Goal: Transaction & Acquisition: Purchase product/service

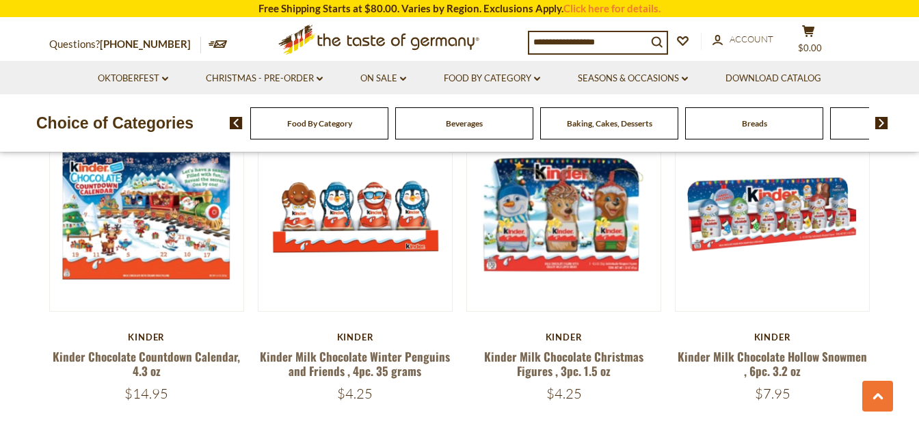
scroll to position [1149, 0]
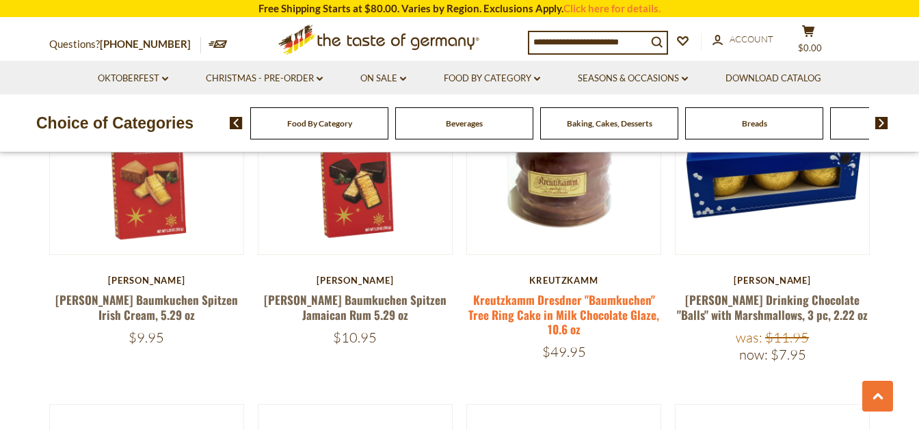
click at [570, 291] on link "Kreutzkamm Dresdner "Baumkuchen" Tree Ring Cake in Milk Chocolate Glaze, 10.6 oz" at bounding box center [564, 314] width 191 height 47
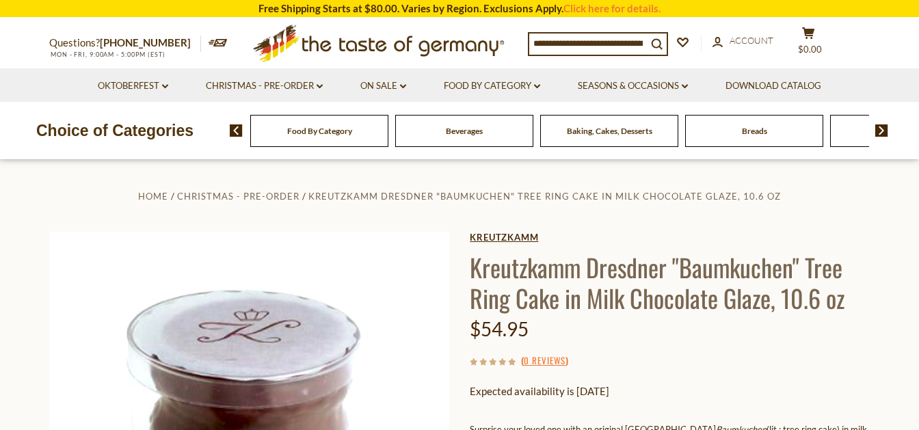
click at [526, 240] on link "Kreutzkamm" at bounding box center [670, 237] width 400 height 11
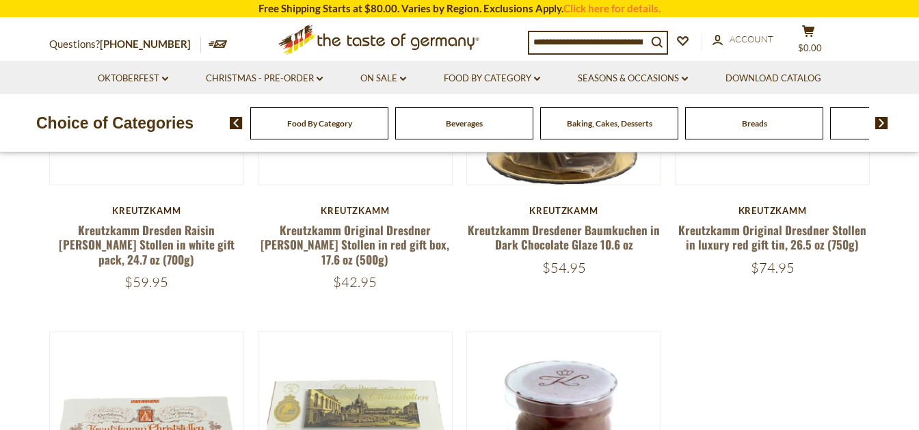
scroll to position [144, 0]
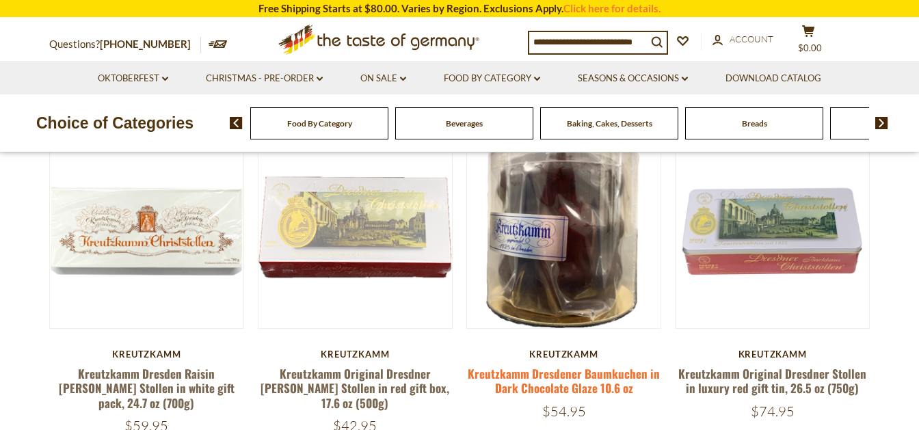
click at [581, 380] on link "Kreutzkamm Dresdener Baumkuchen in Dark Chocolate Glaze 10.6 oz" at bounding box center [564, 380] width 192 height 31
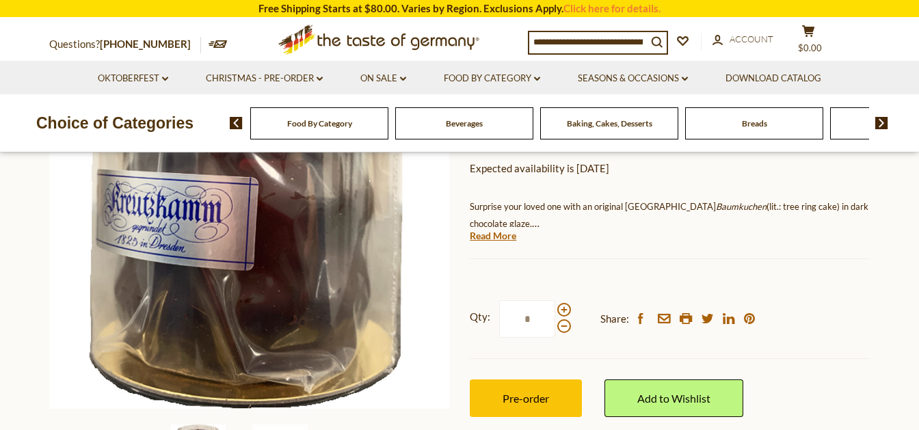
scroll to position [144, 0]
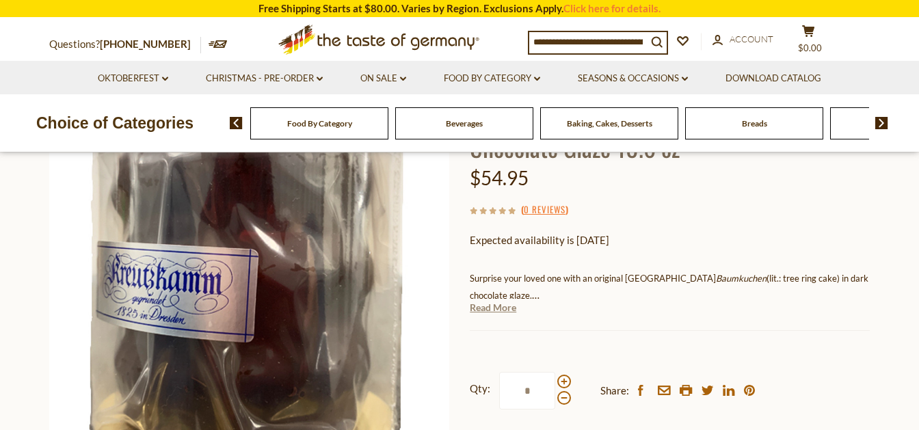
click at [502, 311] on link "Read More" at bounding box center [493, 308] width 47 height 14
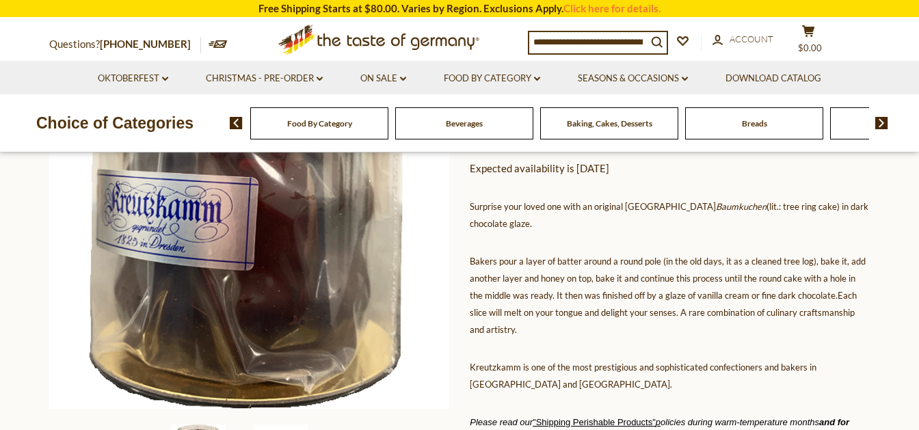
scroll to position [359, 0]
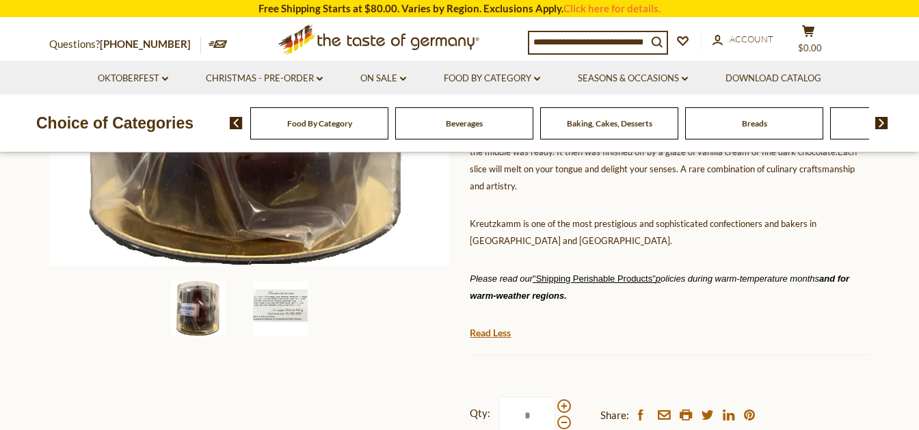
click at [285, 315] on img at bounding box center [280, 308] width 55 height 55
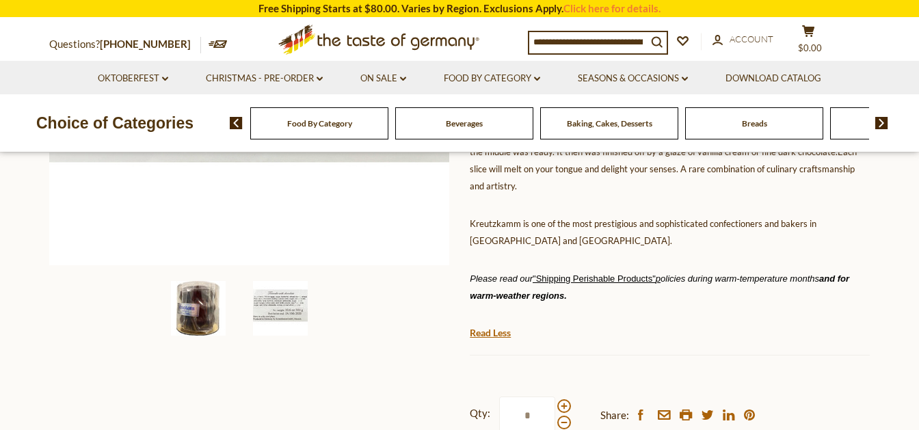
click at [205, 317] on img at bounding box center [198, 308] width 55 height 55
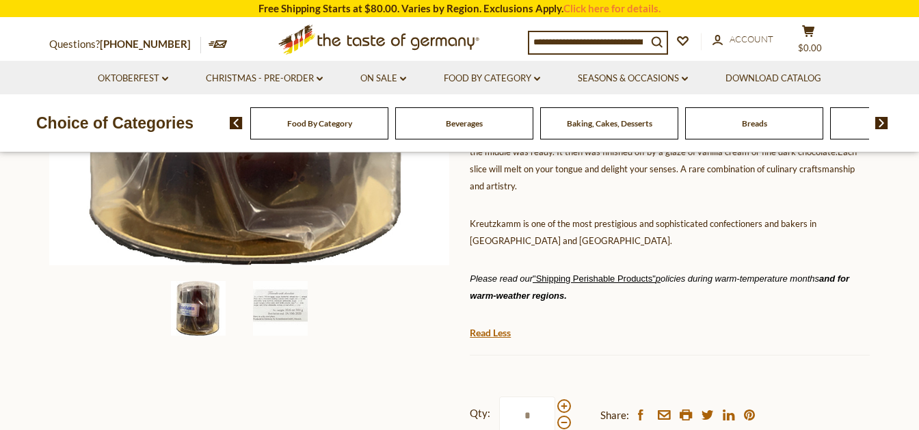
scroll to position [144, 0]
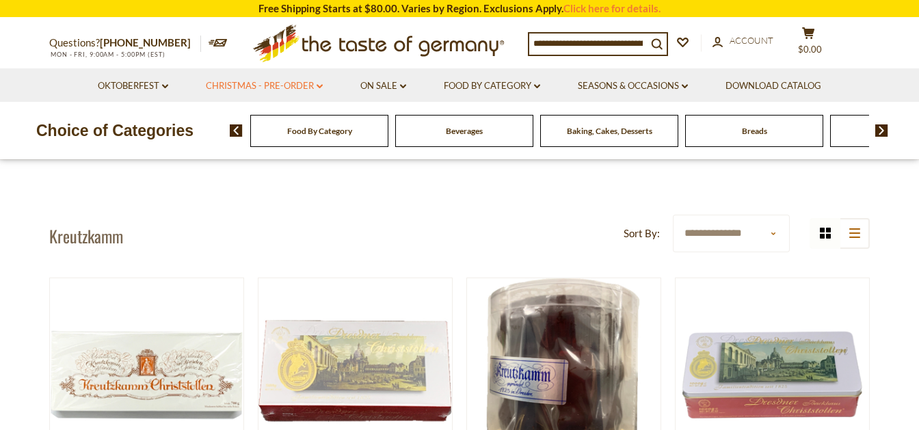
click at [278, 81] on link "Christmas - PRE-ORDER dropdown_arrow" at bounding box center [264, 86] width 117 height 15
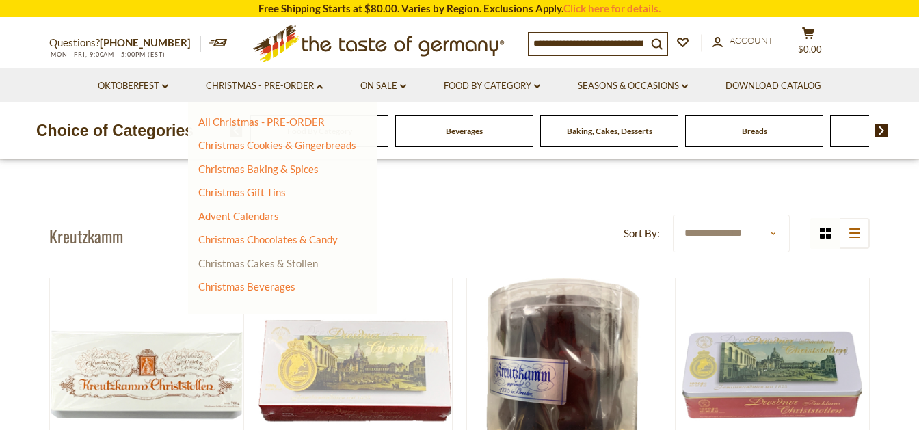
click at [290, 267] on link "Christmas Cakes & Stollen" at bounding box center [258, 263] width 120 height 12
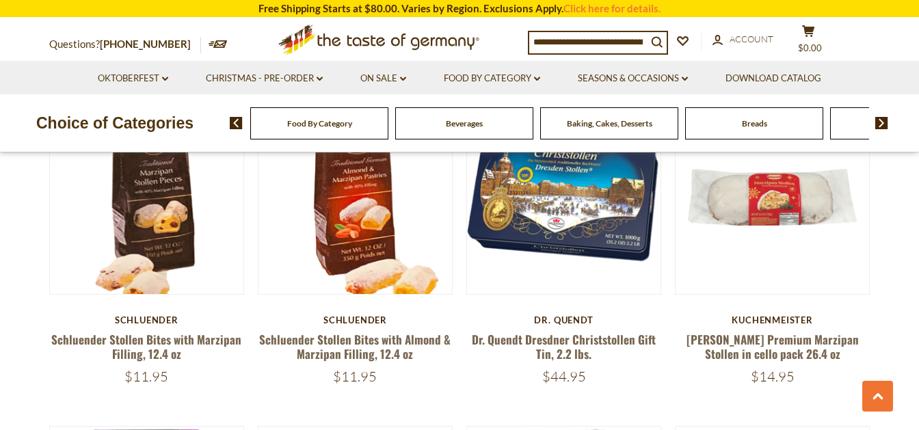
scroll to position [1365, 0]
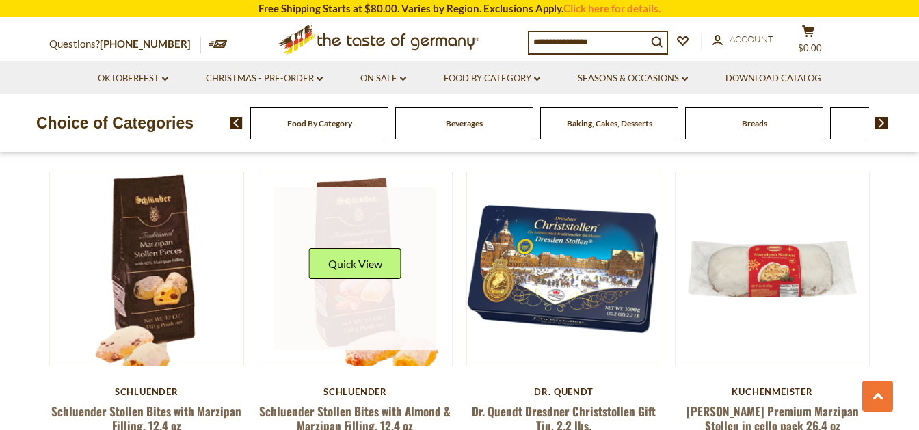
click at [384, 314] on link at bounding box center [355, 268] width 163 height 163
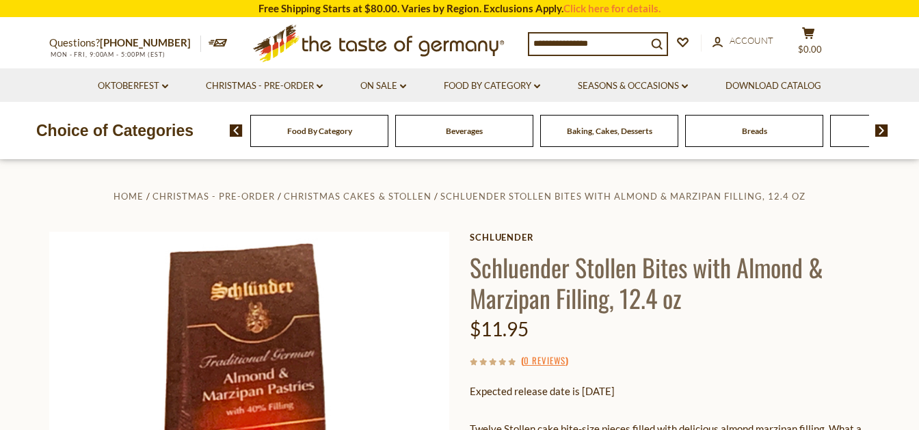
scroll to position [144, 0]
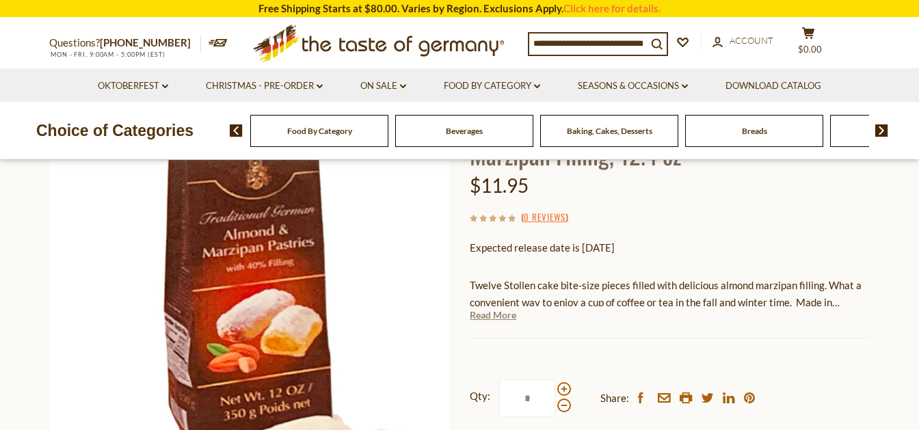
click at [490, 317] on link "Read More" at bounding box center [493, 315] width 47 height 14
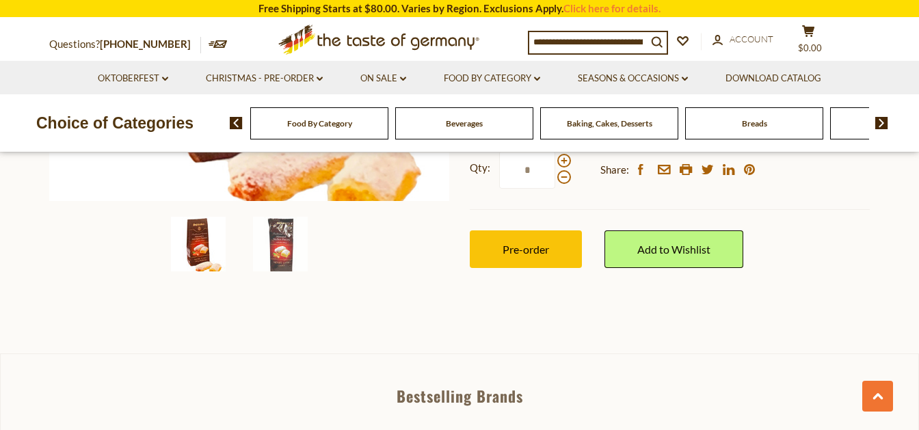
scroll to position [575, 0]
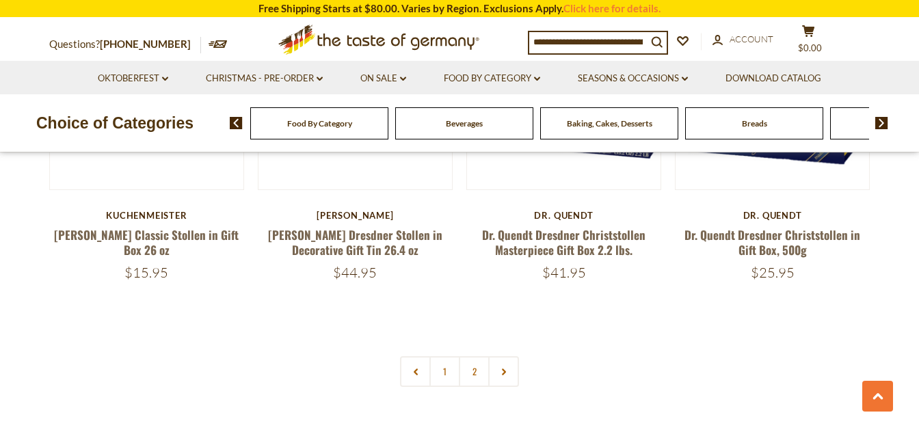
scroll to position [3304, 0]
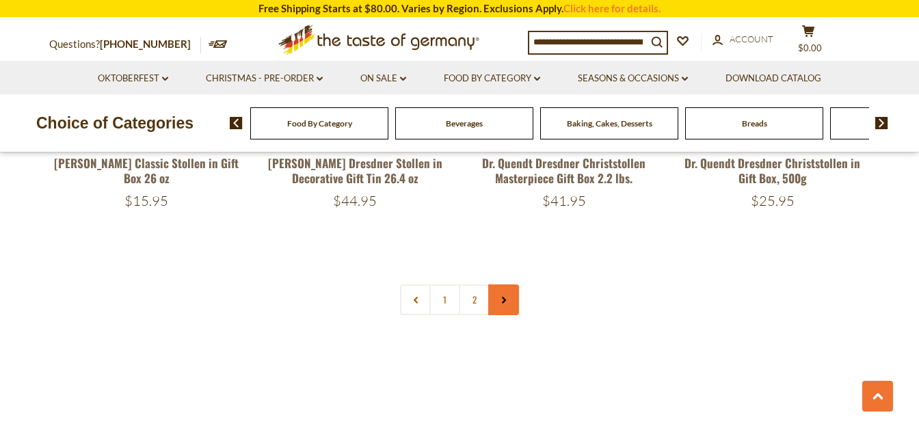
click at [506, 297] on icon at bounding box center [504, 300] width 8 height 7
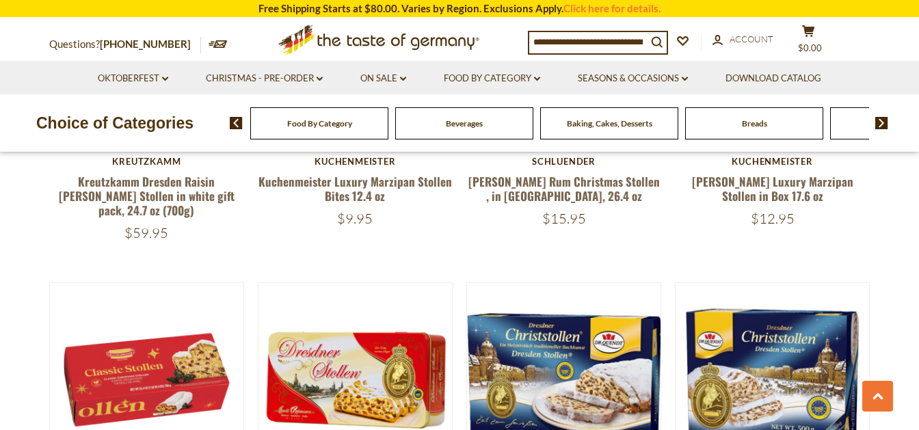
scroll to position [3160, 0]
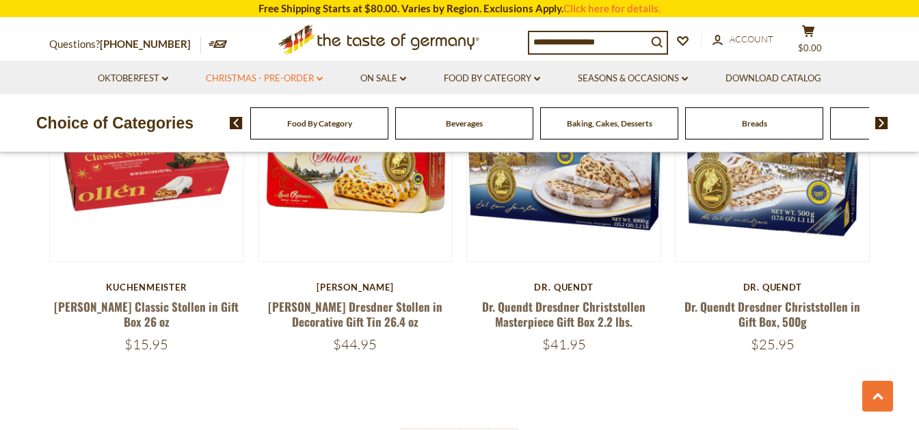
click at [247, 83] on link "Christmas - PRE-ORDER dropdown_arrow" at bounding box center [264, 78] width 117 height 15
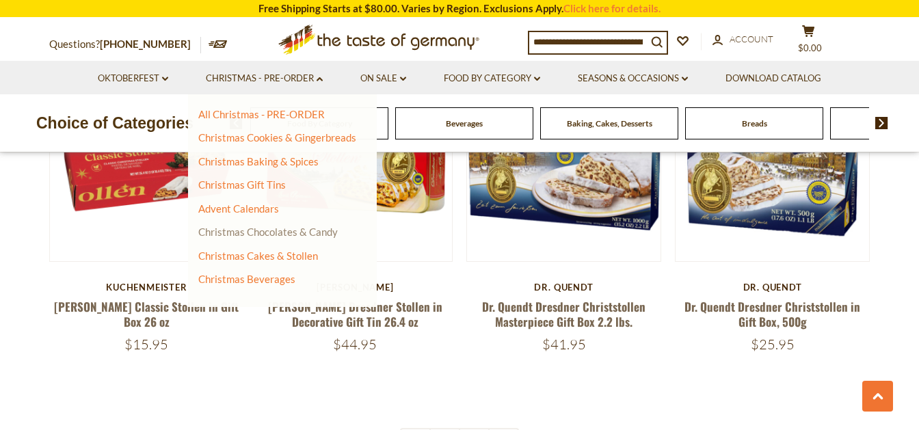
click at [262, 233] on link "Christmas Chocolates & Candy" at bounding box center [268, 232] width 140 height 12
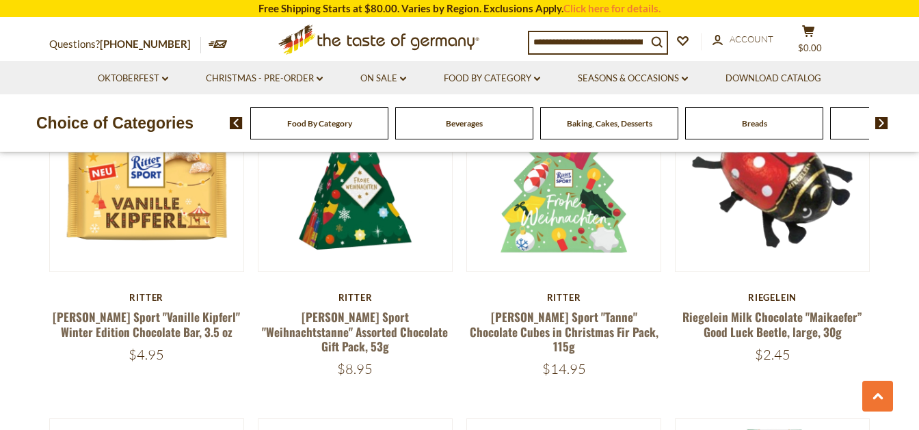
scroll to position [1077, 0]
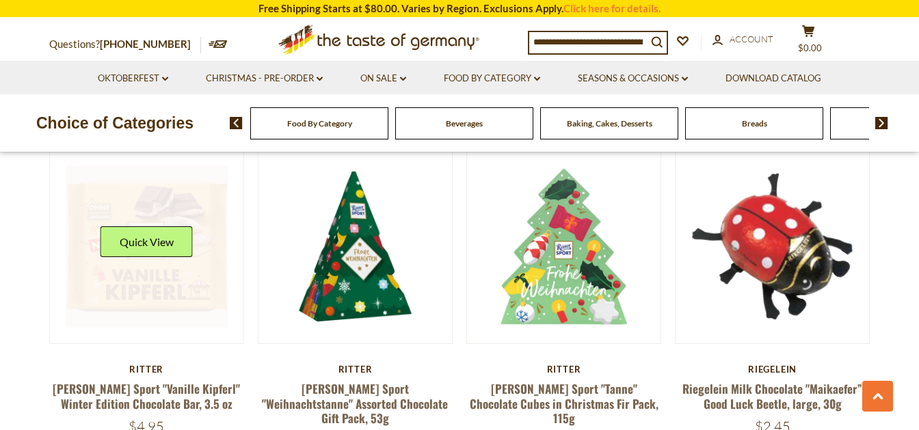
click at [179, 279] on link at bounding box center [147, 247] width 163 height 163
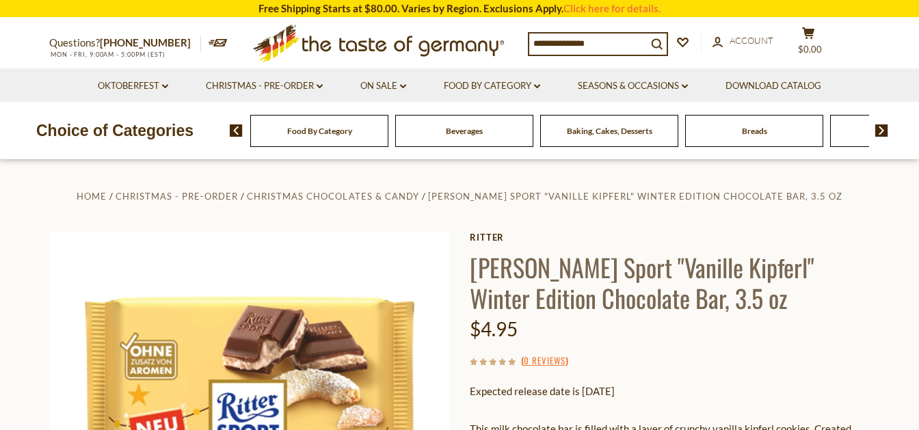
scroll to position [215, 0]
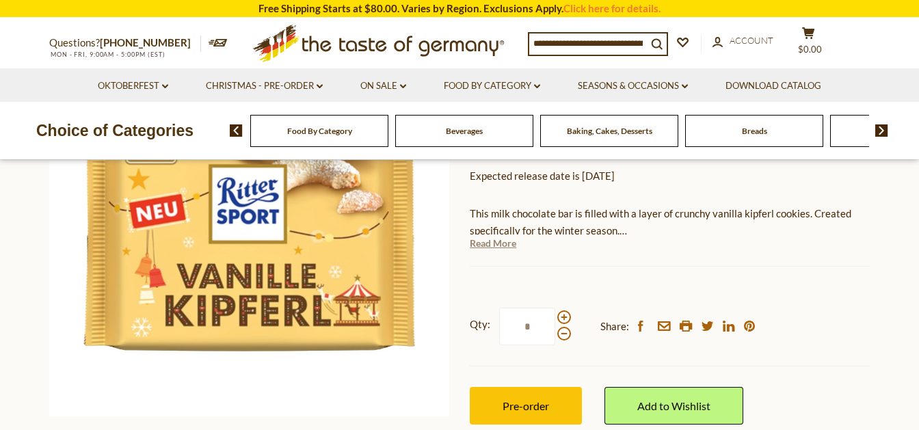
click at [502, 244] on link "Read More" at bounding box center [493, 244] width 47 height 14
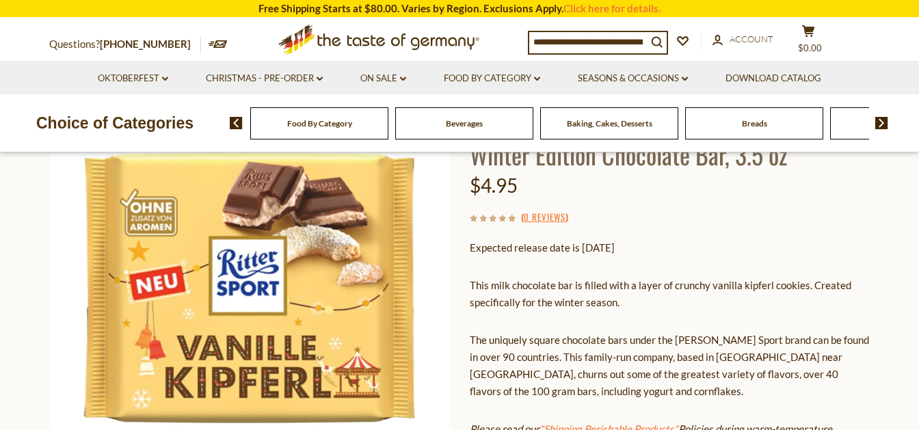
scroll to position [431, 0]
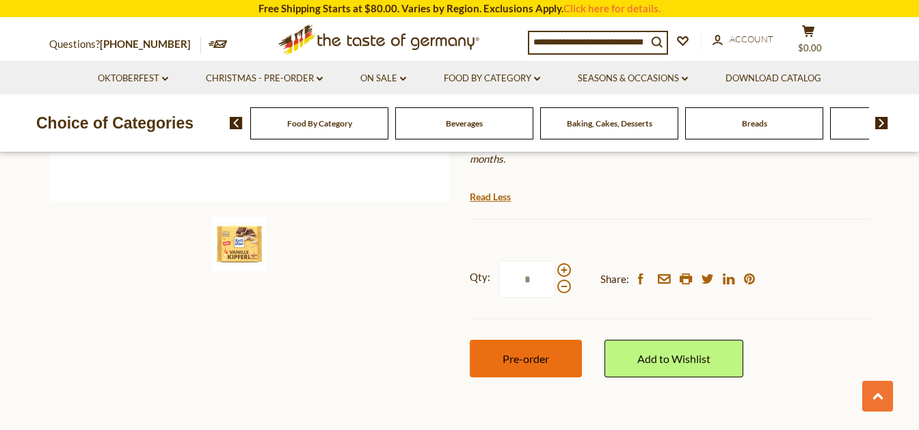
click at [553, 369] on button "Pre-order" at bounding box center [526, 359] width 112 height 38
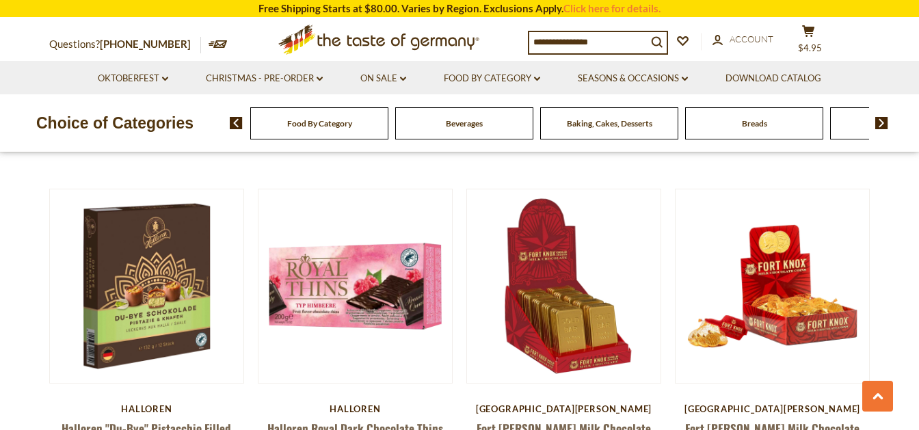
scroll to position [2801, 0]
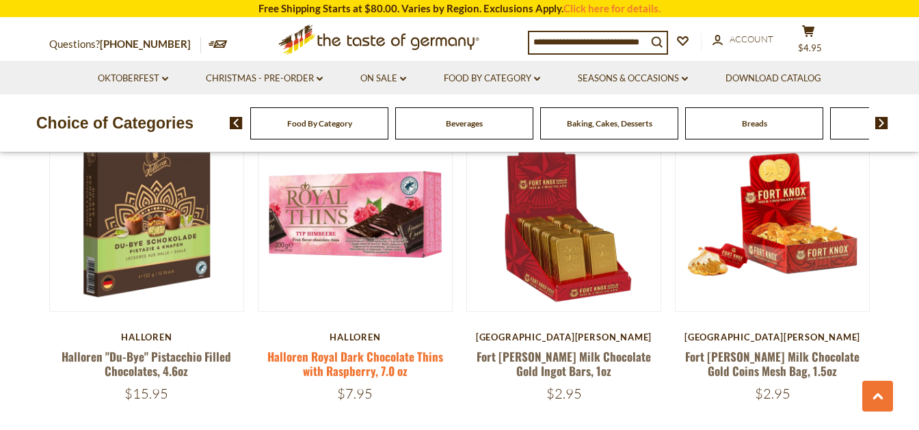
click at [367, 348] on link "Halloren Royal Dark Chocolate Thins with Raspberry, 7.0 oz" at bounding box center [355, 363] width 176 height 31
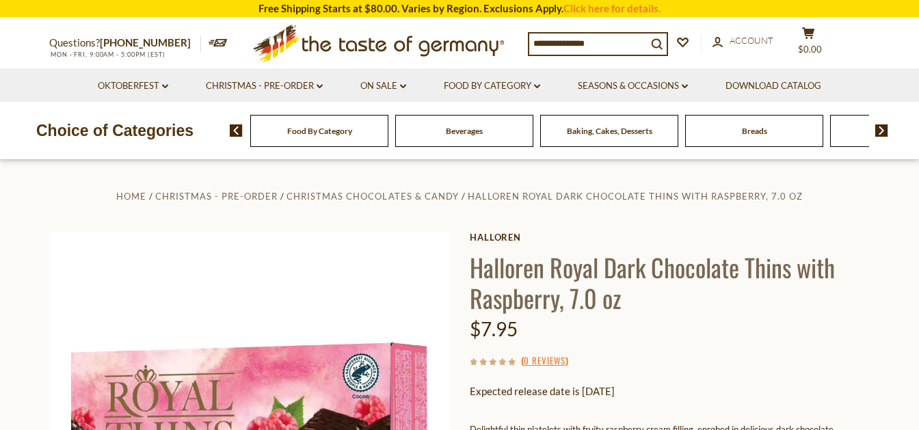
scroll to position [215, 0]
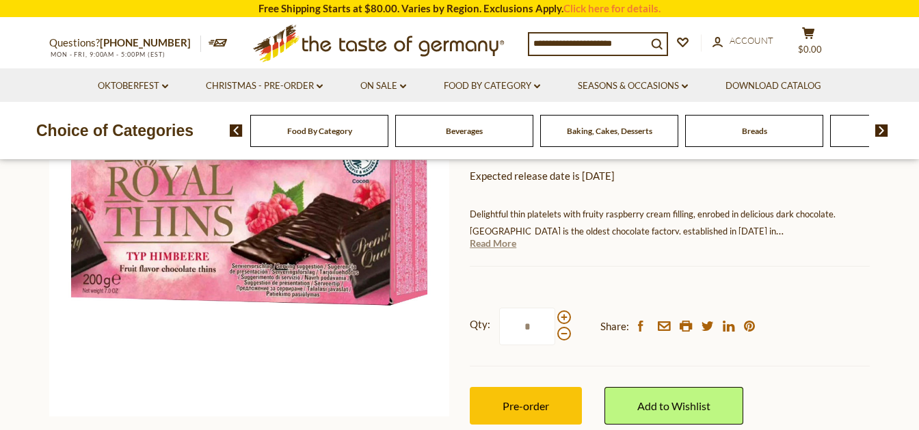
click at [503, 246] on link "Read More" at bounding box center [493, 244] width 47 height 14
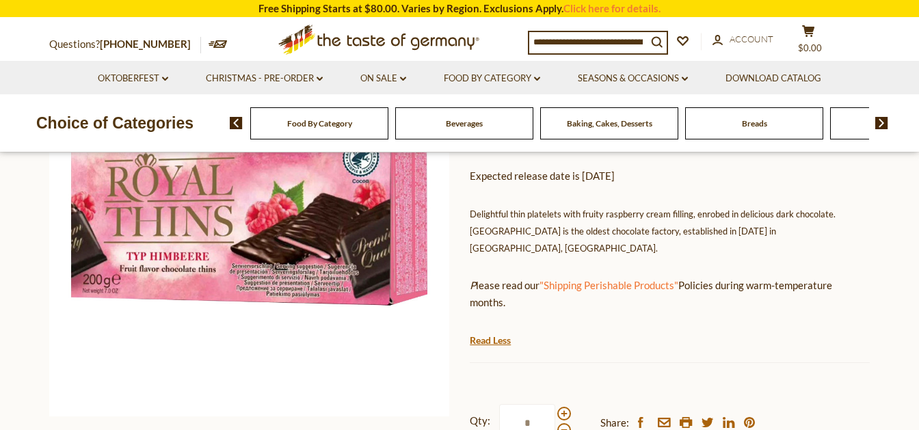
scroll to position [287, 0]
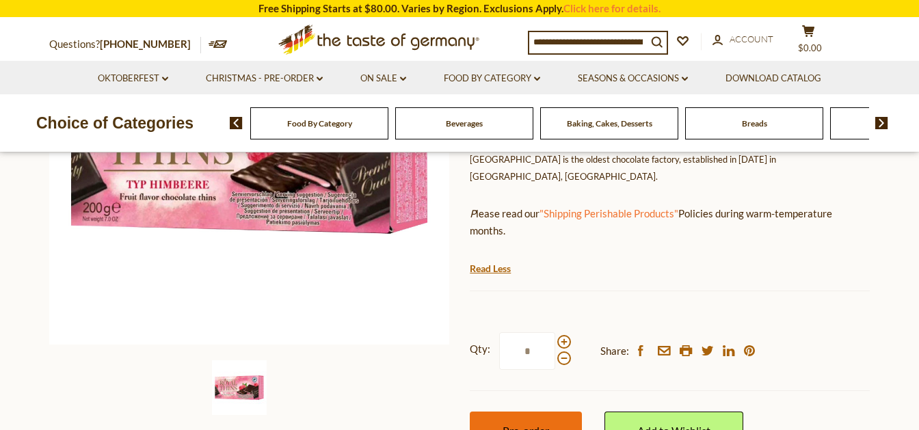
click at [540, 424] on span "Pre-order" at bounding box center [526, 430] width 47 height 13
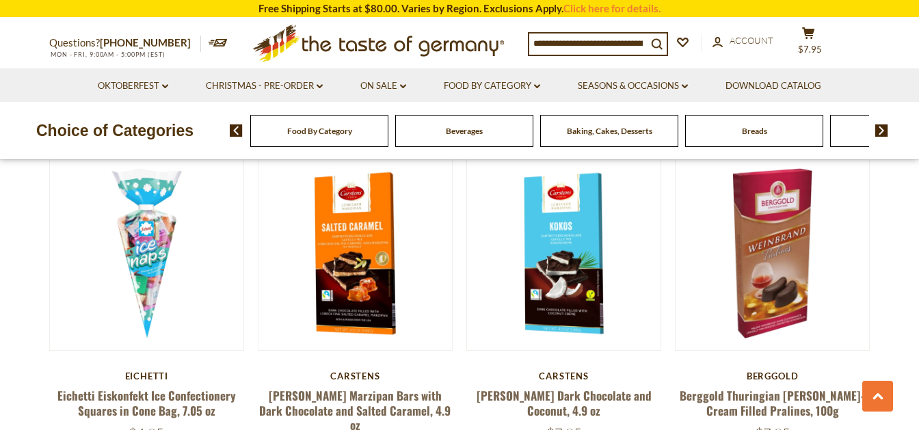
scroll to position [3304, 0]
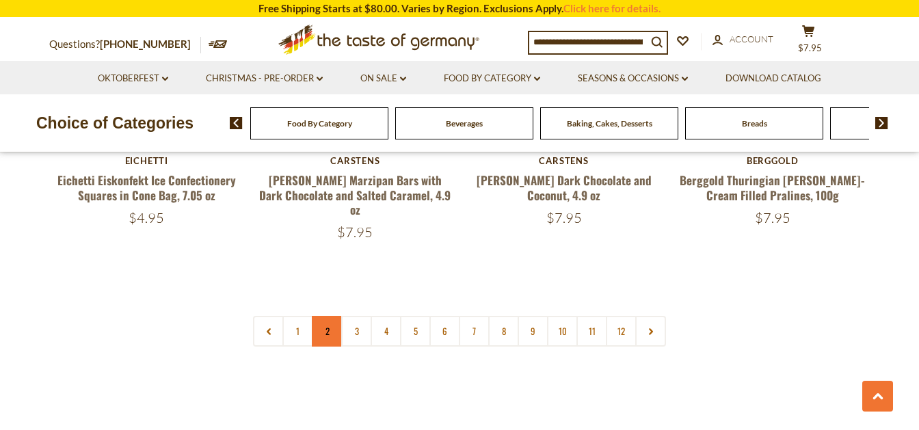
click at [324, 316] on link "2" at bounding box center [327, 331] width 31 height 31
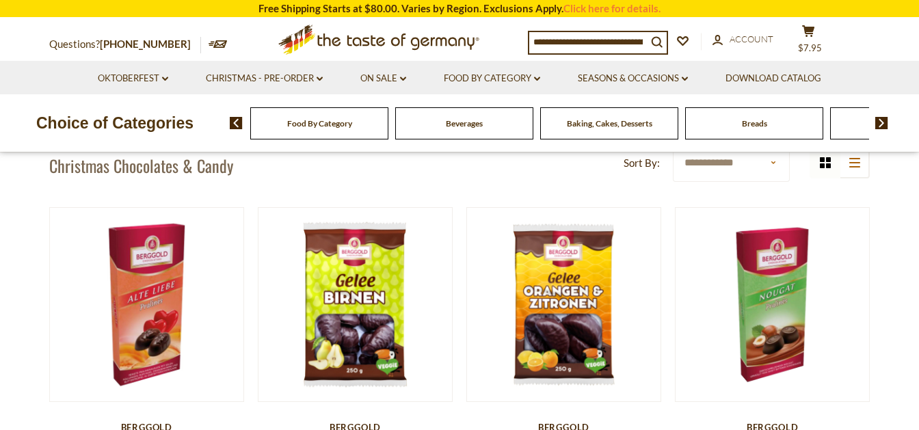
scroll to position [406, 0]
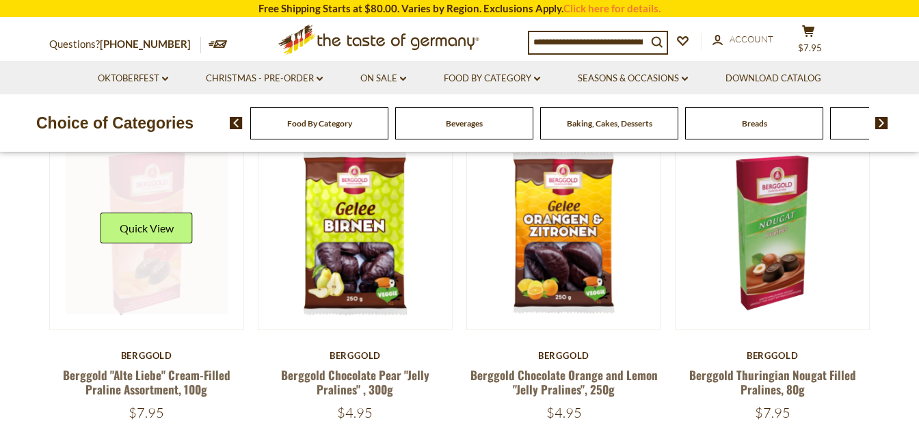
click at [137, 278] on link at bounding box center [147, 233] width 163 height 163
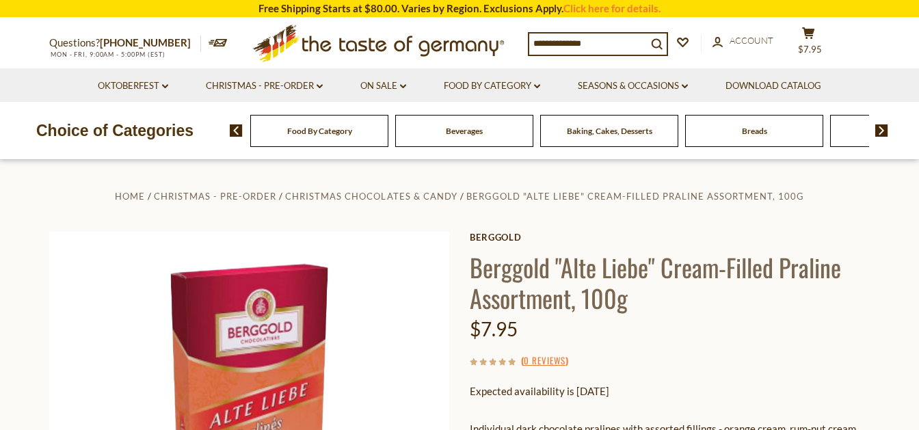
scroll to position [215, 0]
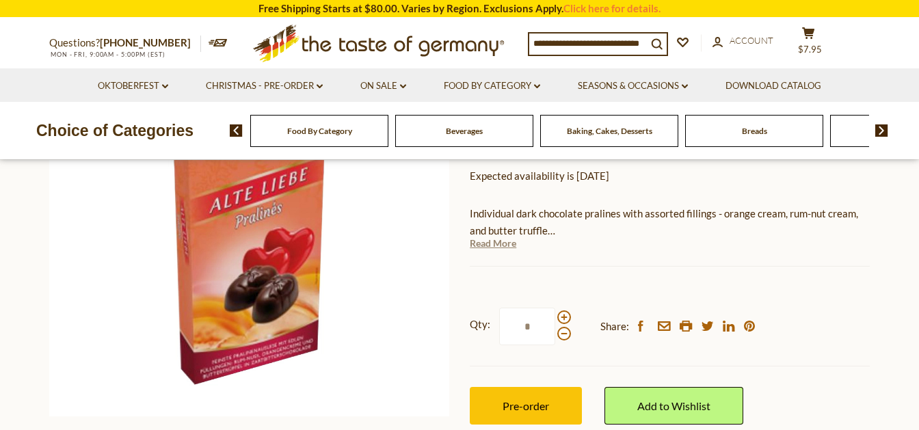
click at [499, 245] on link "Read More" at bounding box center [493, 244] width 47 height 14
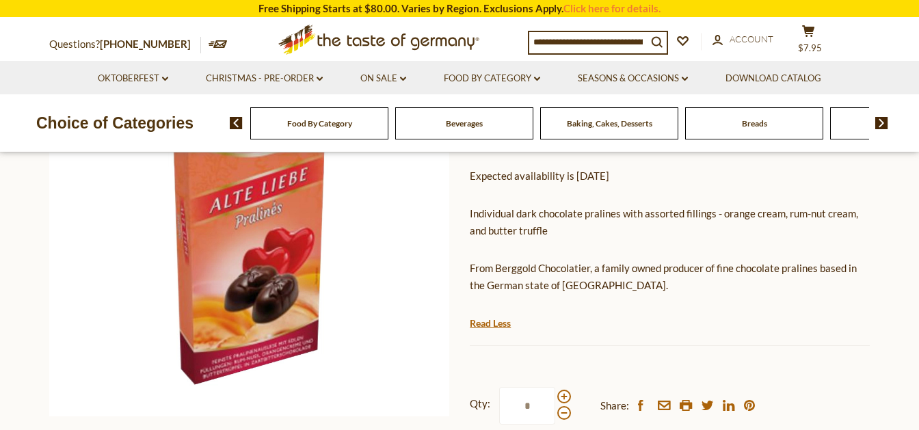
scroll to position [287, 0]
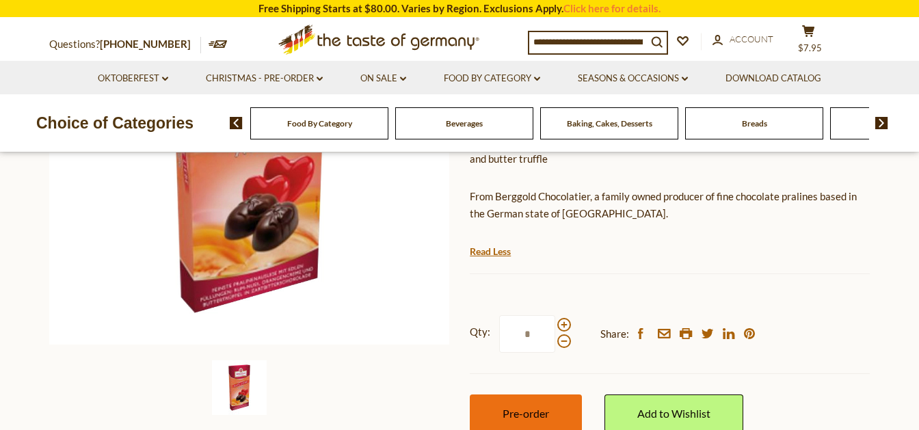
click at [536, 417] on span "Pre-order" at bounding box center [526, 413] width 47 height 13
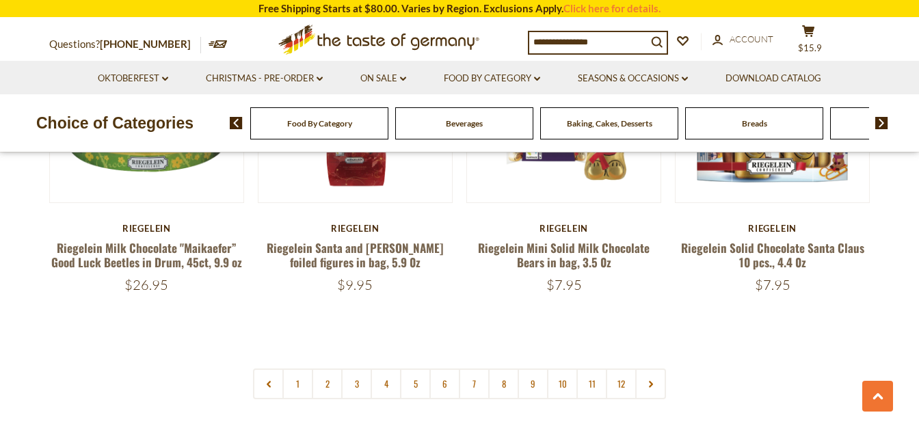
scroll to position [3279, 0]
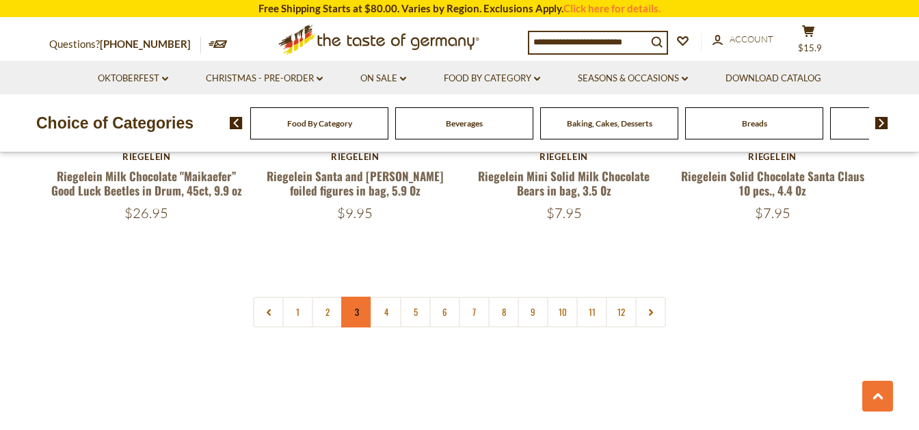
click at [362, 297] on link "3" at bounding box center [356, 312] width 31 height 31
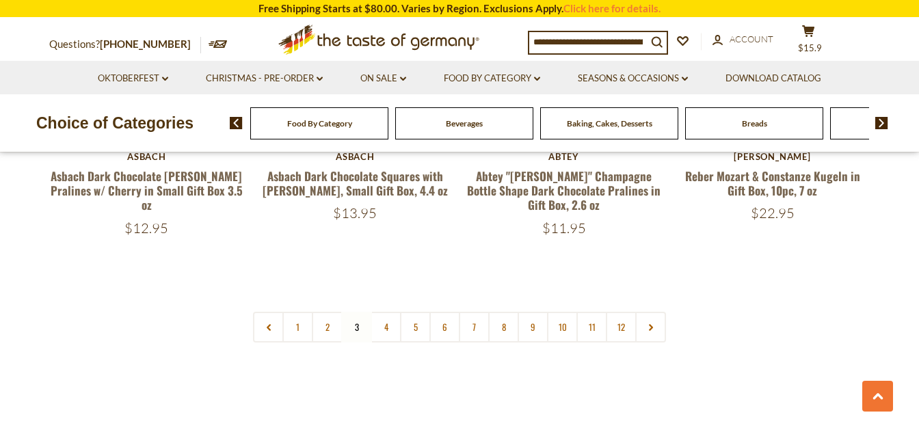
scroll to position [3351, 0]
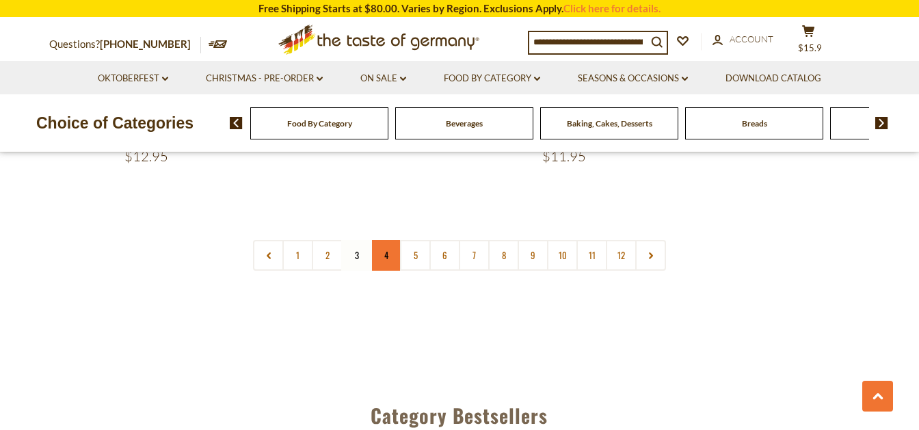
click at [389, 244] on link "4" at bounding box center [386, 255] width 31 height 31
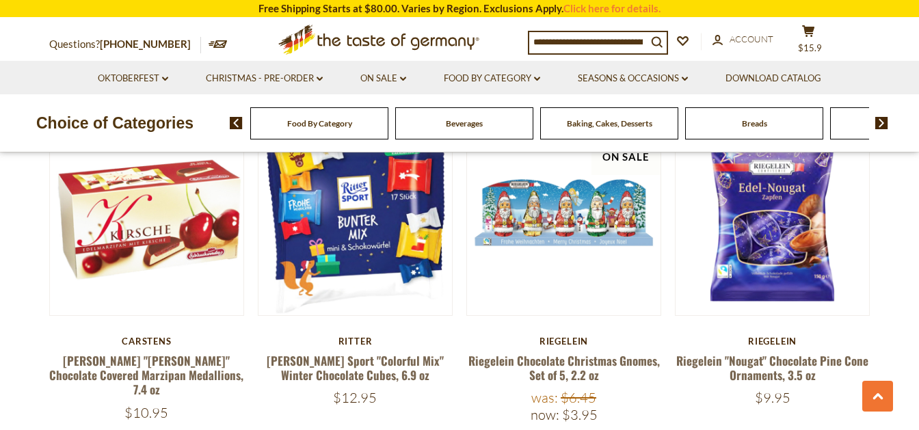
scroll to position [3279, 0]
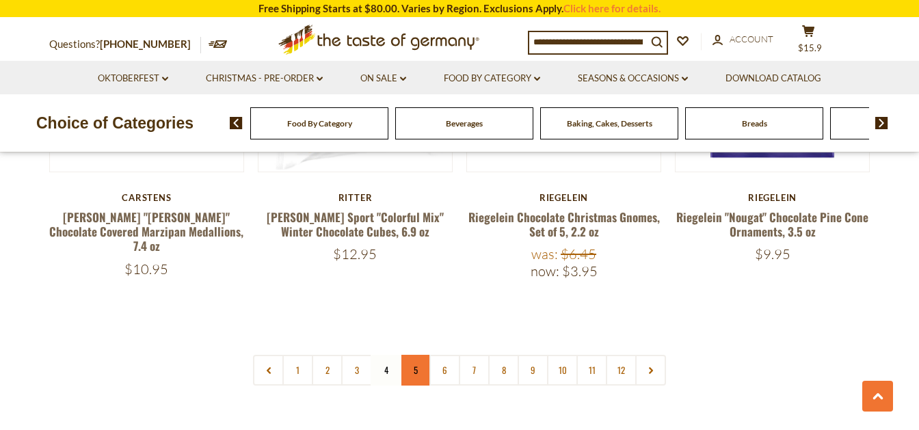
click at [412, 355] on link "5" at bounding box center [415, 370] width 31 height 31
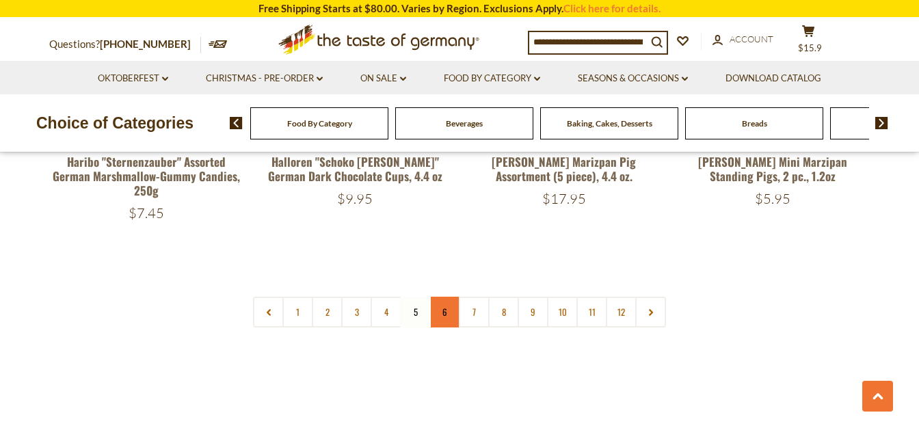
click at [449, 297] on link "6" at bounding box center [445, 312] width 31 height 31
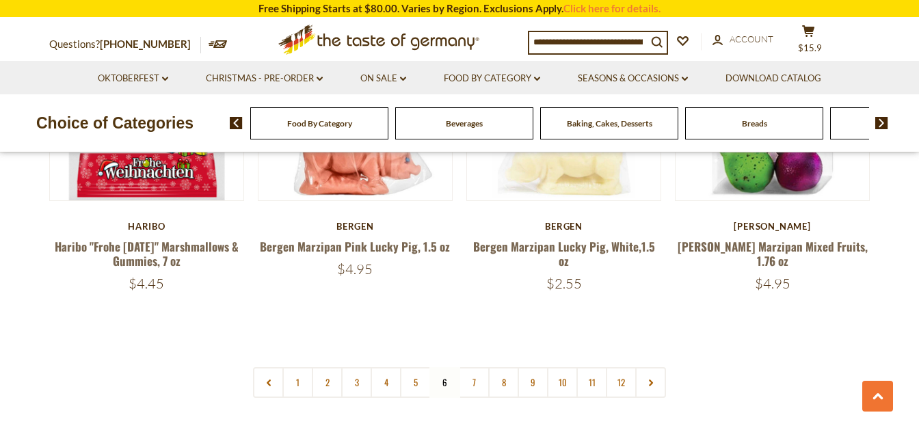
scroll to position [3447, 0]
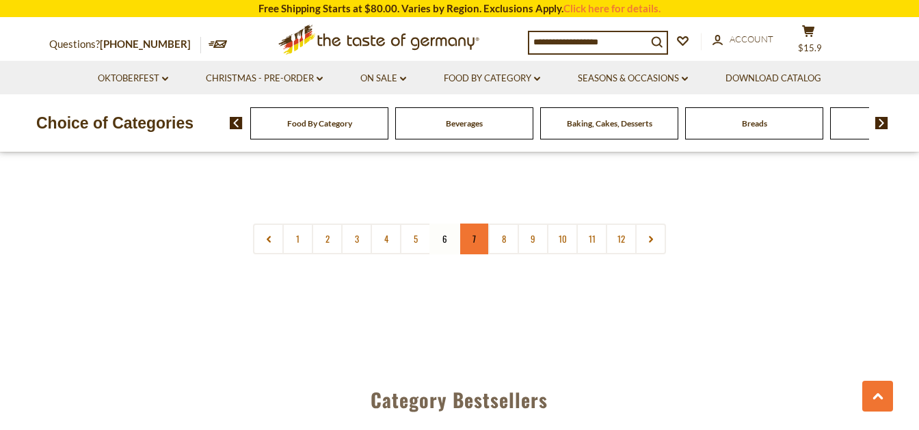
click at [477, 224] on link "7" at bounding box center [474, 239] width 31 height 31
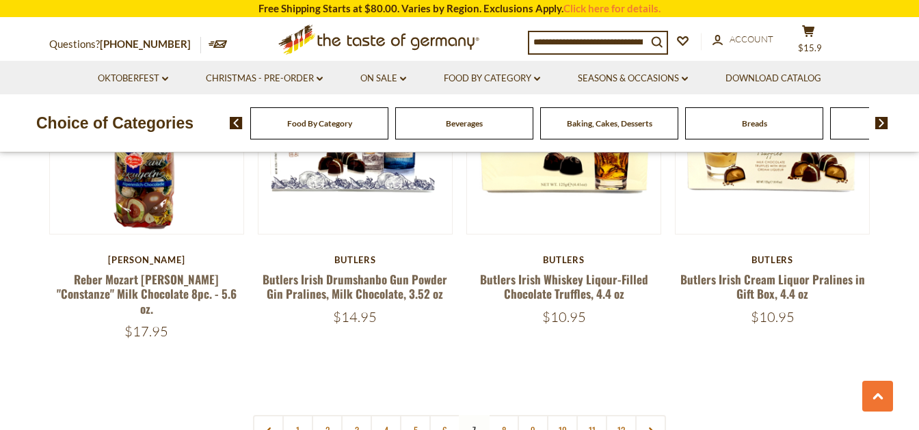
scroll to position [3279, 0]
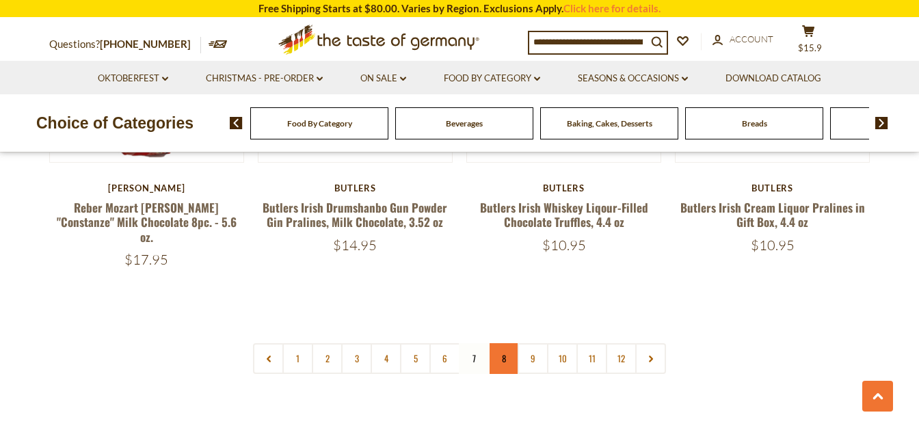
click at [501, 343] on link "8" at bounding box center [503, 358] width 31 height 31
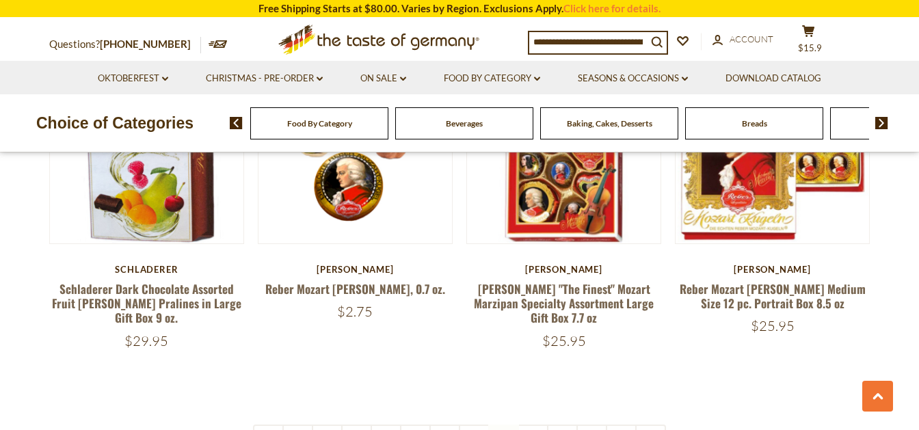
scroll to position [3351, 0]
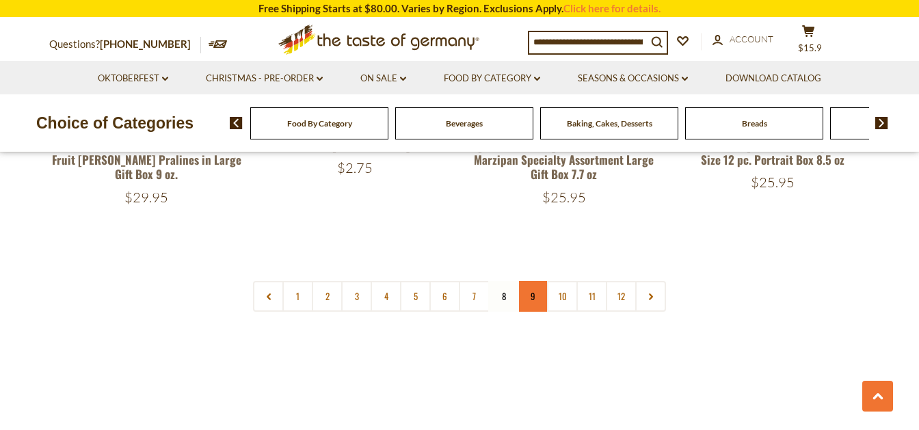
click at [532, 281] on link "9" at bounding box center [533, 296] width 31 height 31
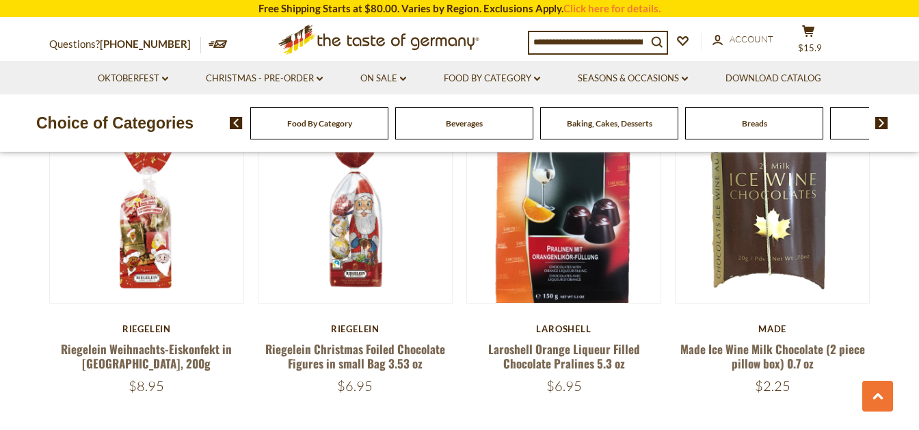
scroll to position [2705, 0]
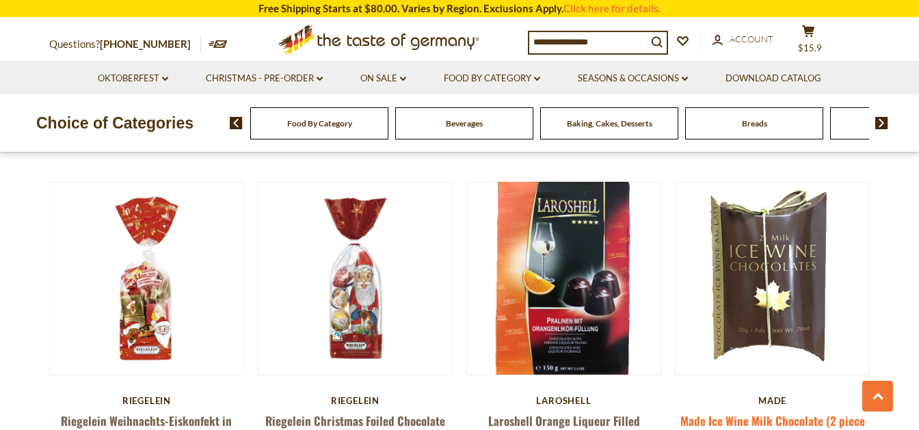
click at [783, 412] on link "Made Ice Wine Milk Chocolate (2 piece pillow box) 0.7 oz" at bounding box center [773, 427] width 185 height 31
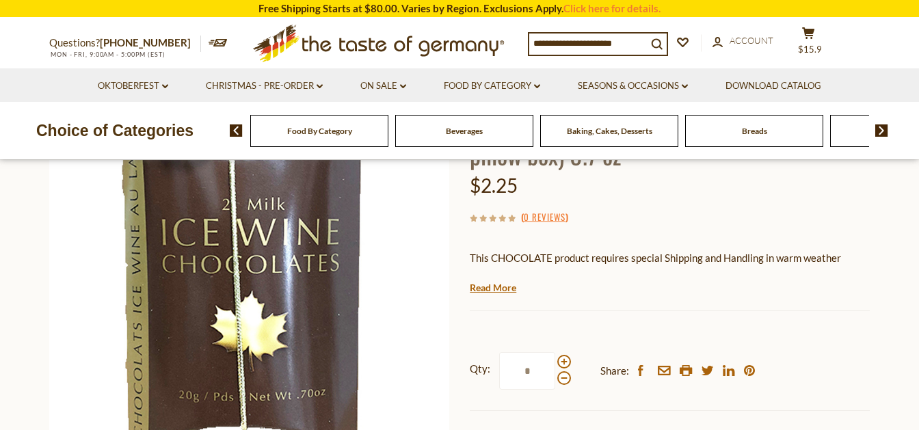
scroll to position [215, 0]
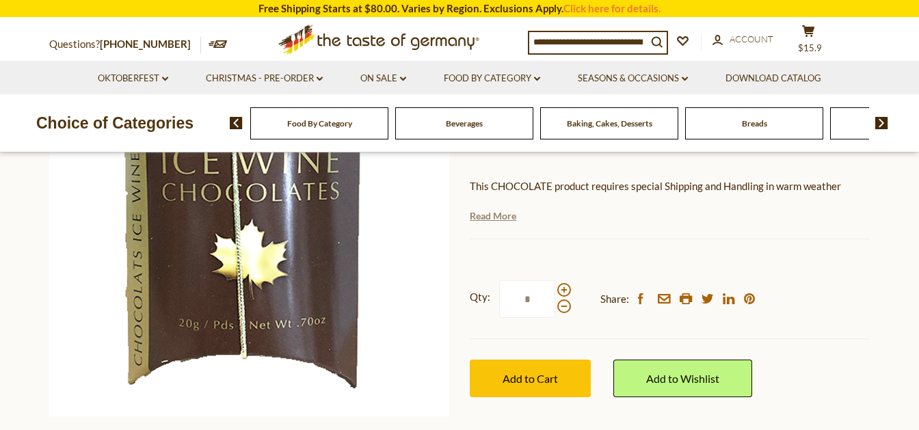
click at [502, 220] on link "Read More" at bounding box center [493, 216] width 47 height 14
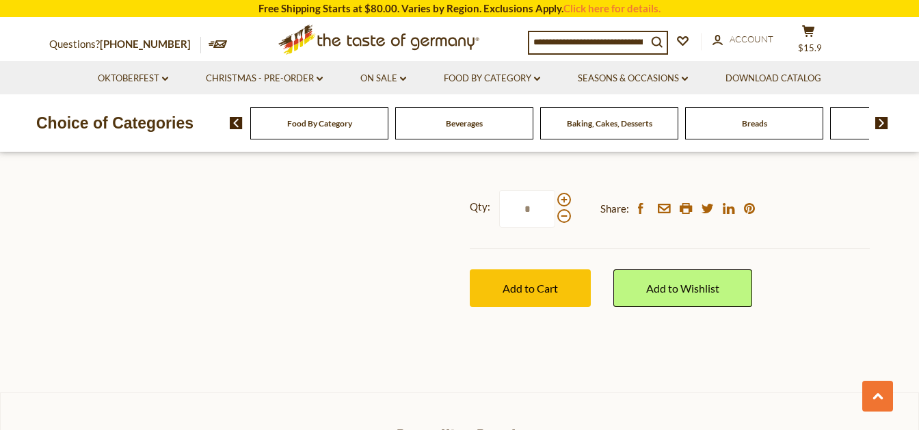
scroll to position [431, 0]
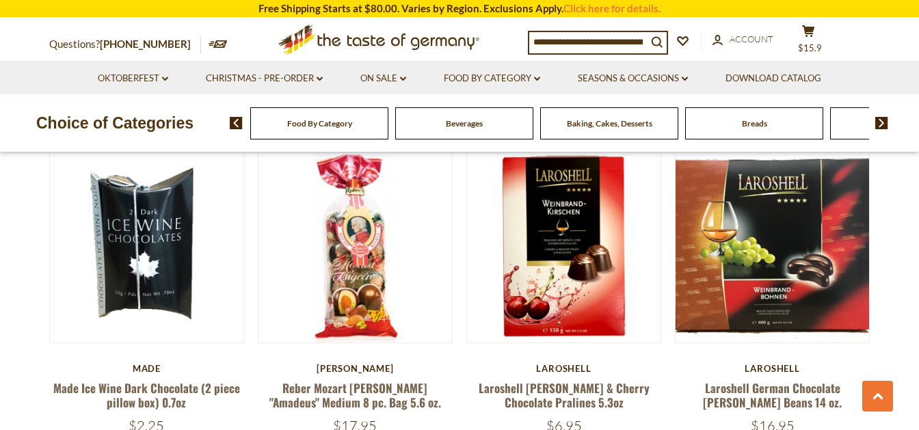
scroll to position [3280, 0]
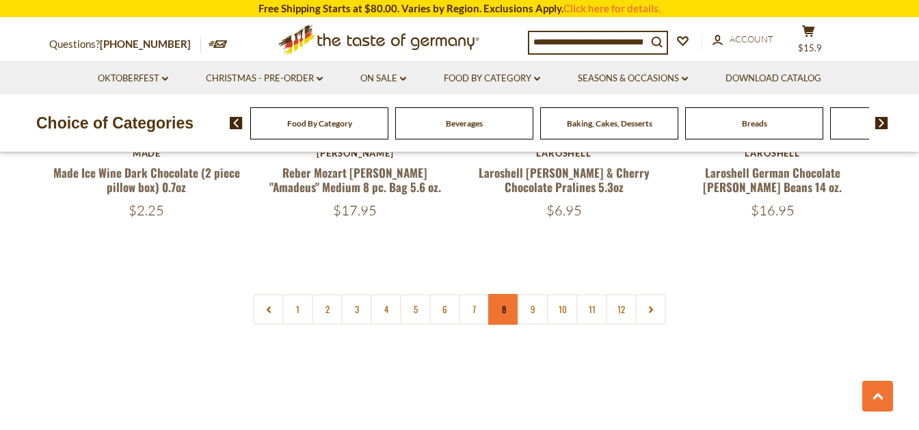
click at [505, 294] on link "8" at bounding box center [503, 309] width 31 height 31
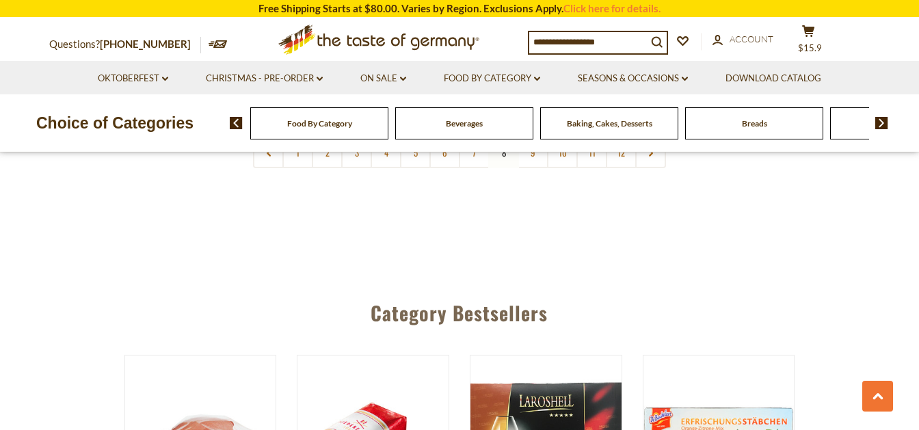
scroll to position [3351, 0]
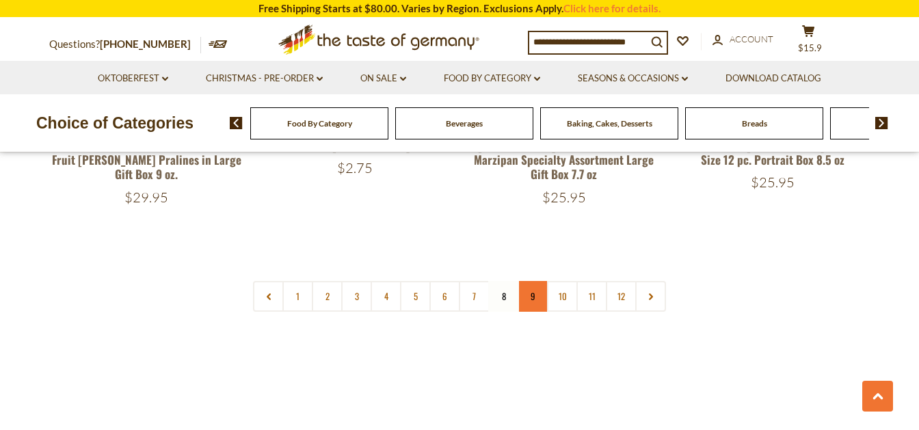
click at [534, 281] on link "9" at bounding box center [533, 296] width 31 height 31
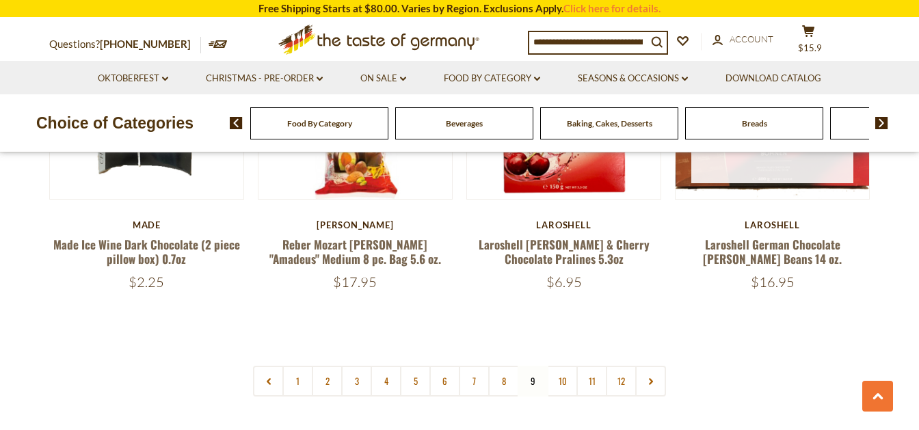
scroll to position [3280, 0]
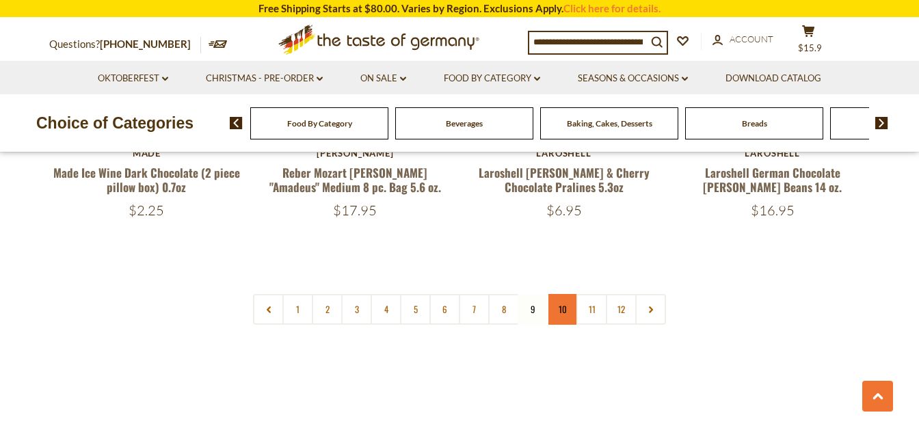
click at [560, 294] on link "10" at bounding box center [562, 309] width 31 height 31
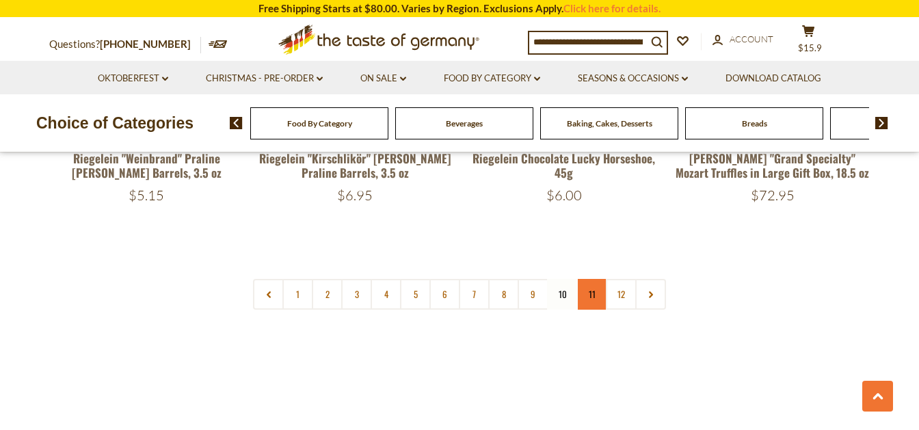
click at [596, 287] on link "11" at bounding box center [592, 294] width 31 height 31
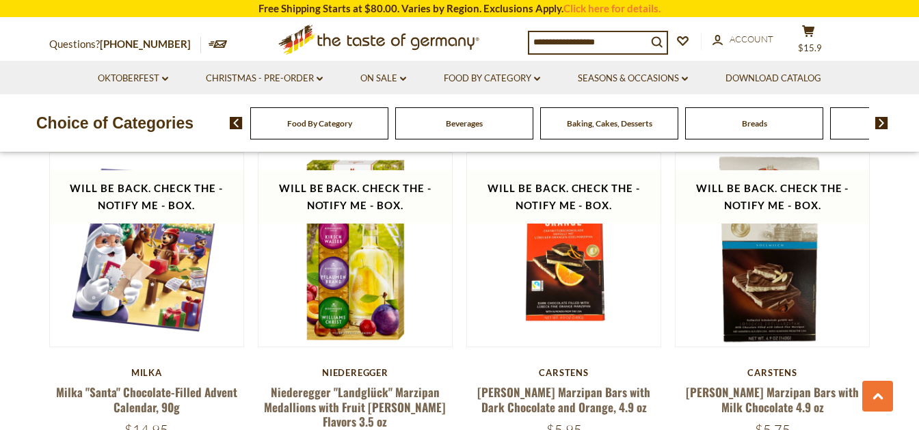
scroll to position [1341, 0]
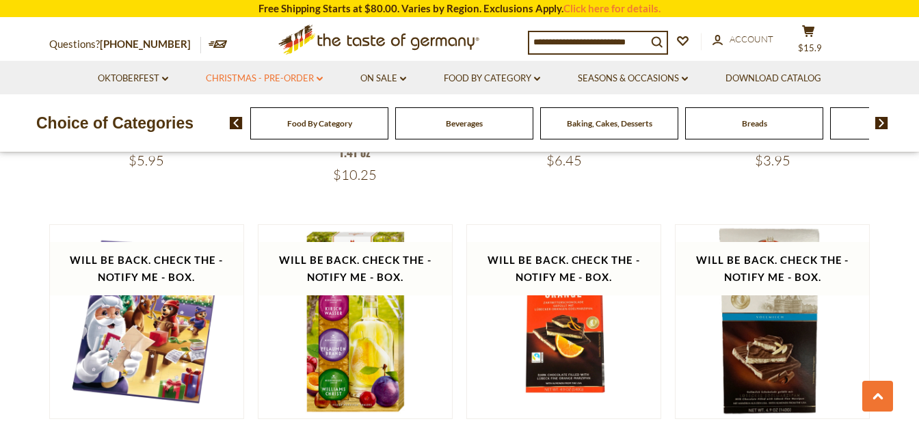
click at [288, 77] on link "Christmas - PRE-ORDER dropdown_arrow" at bounding box center [264, 78] width 117 height 15
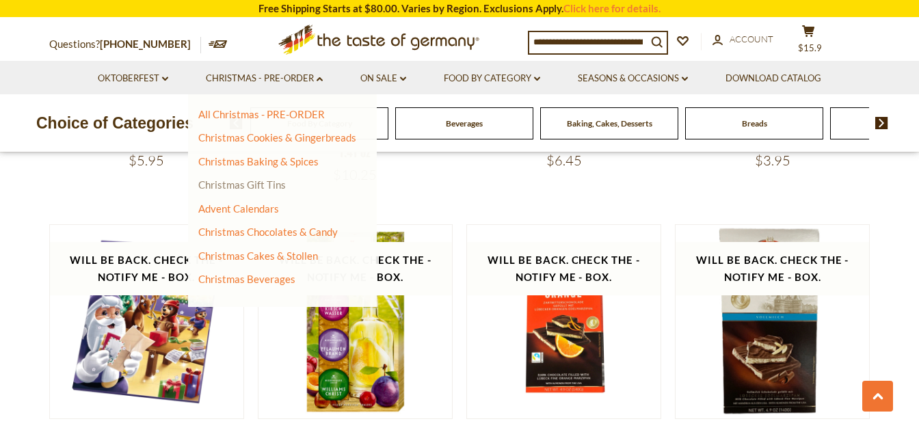
click at [278, 186] on link "Christmas Gift Tins" at bounding box center [242, 185] width 88 height 12
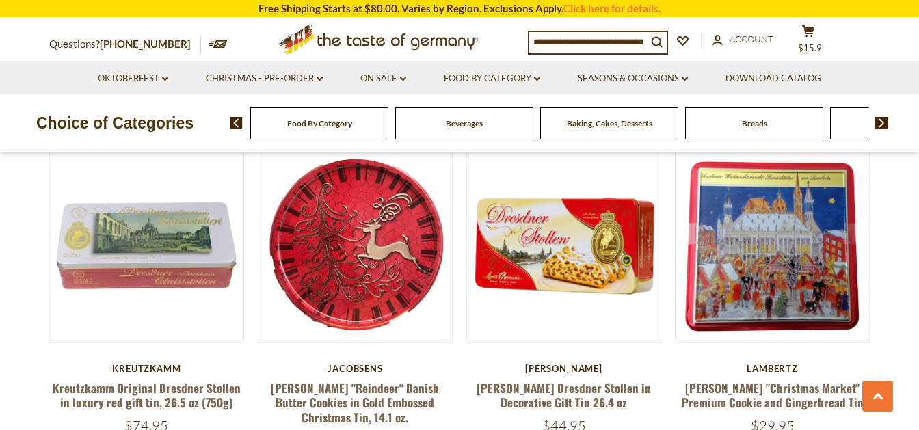
scroll to position [3160, 0]
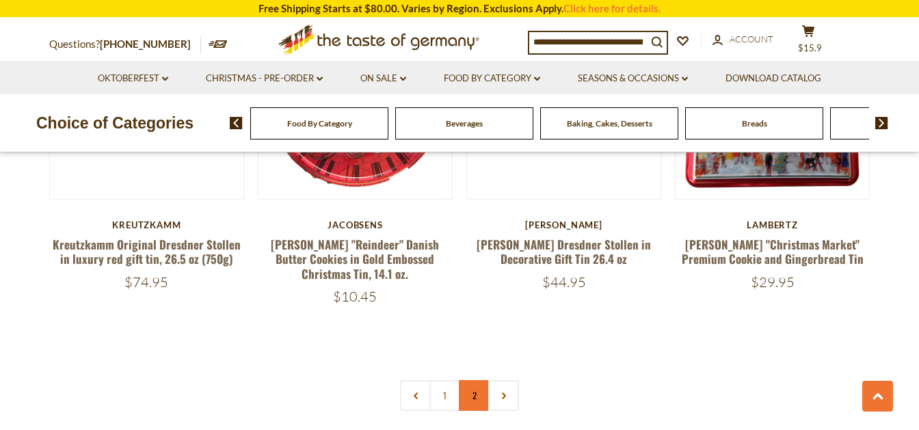
click at [475, 380] on link "2" at bounding box center [474, 395] width 31 height 31
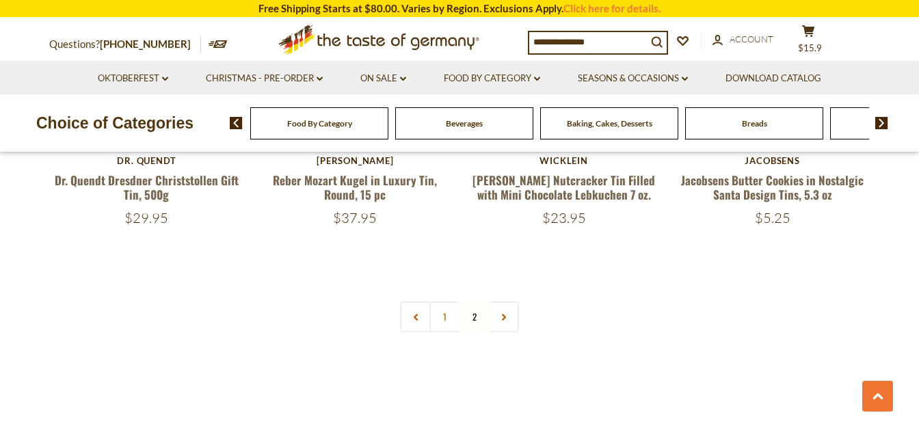
scroll to position [176, 0]
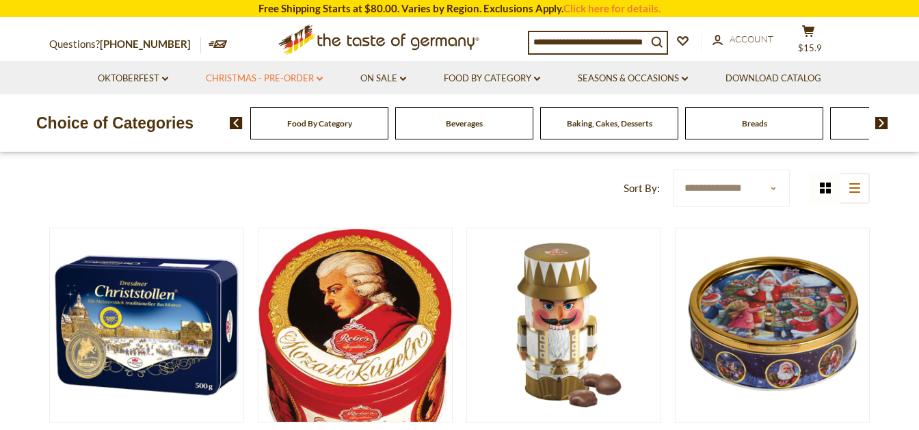
click at [280, 75] on link "Christmas - PRE-ORDER dropdown_arrow" at bounding box center [264, 78] width 117 height 15
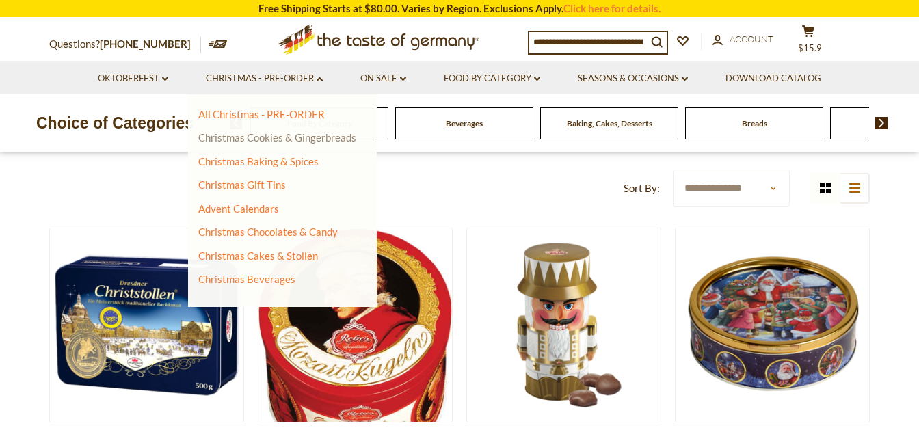
click at [271, 142] on link "Christmas Cookies & Gingerbreads" at bounding box center [277, 137] width 158 height 12
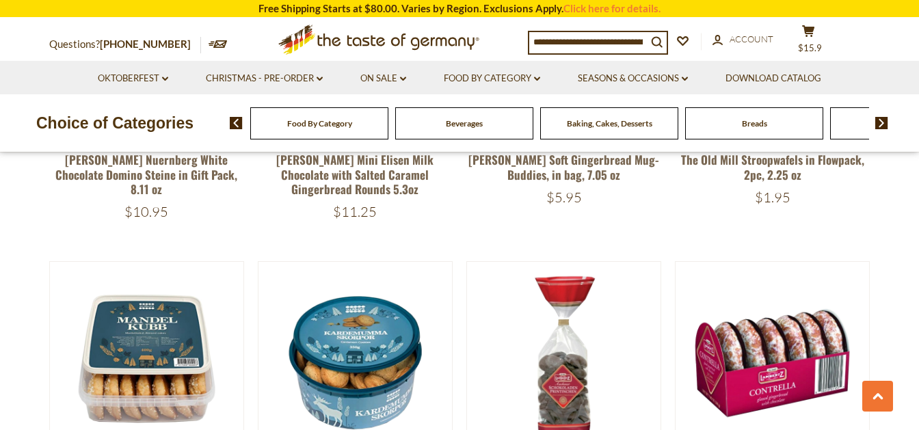
scroll to position [2442, 0]
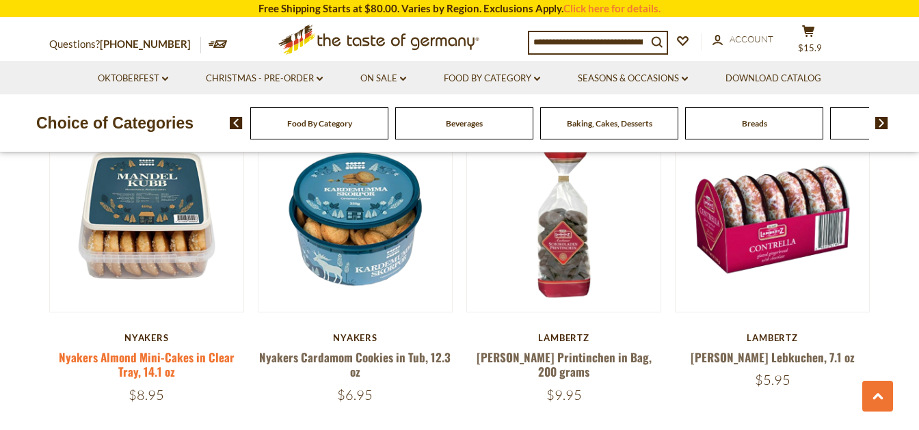
click at [138, 349] on link "Nyakers Almond Mini-Cakes in Clear Tray, 14.1 oz" at bounding box center [147, 364] width 176 height 31
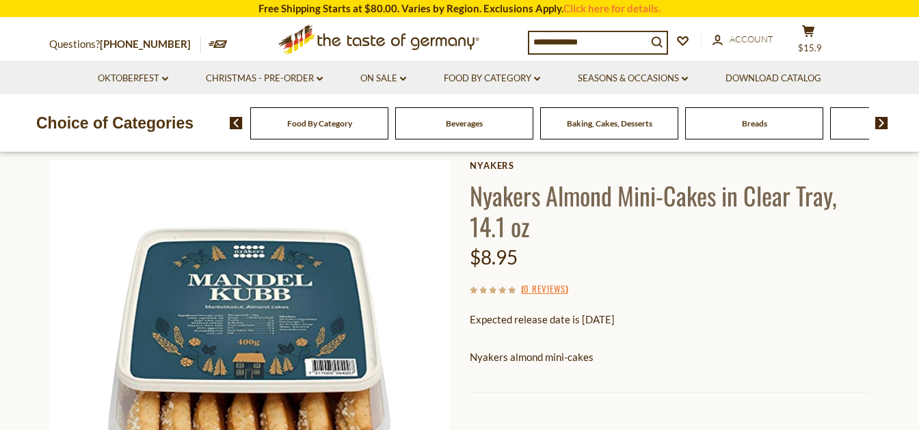
scroll to position [215, 0]
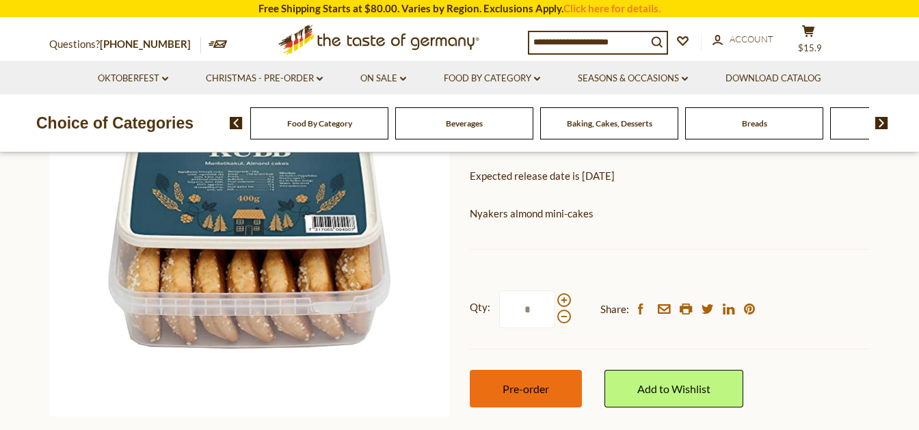
click at [526, 392] on span "Pre-order" at bounding box center [526, 388] width 47 height 13
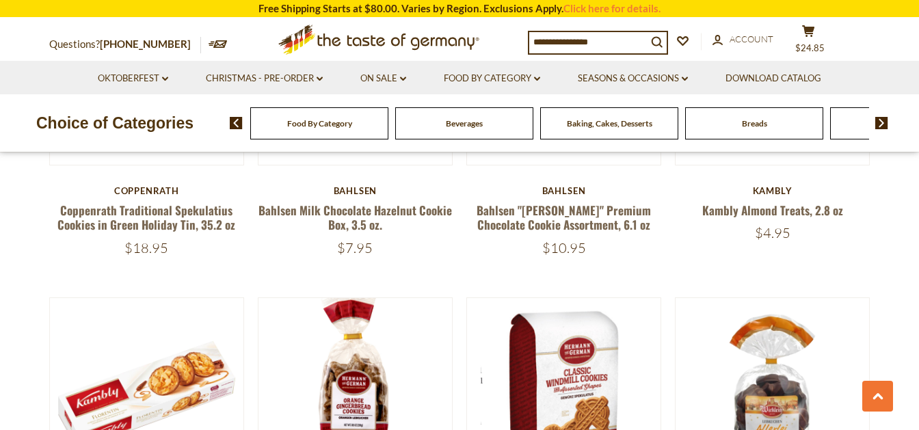
scroll to position [1436, 0]
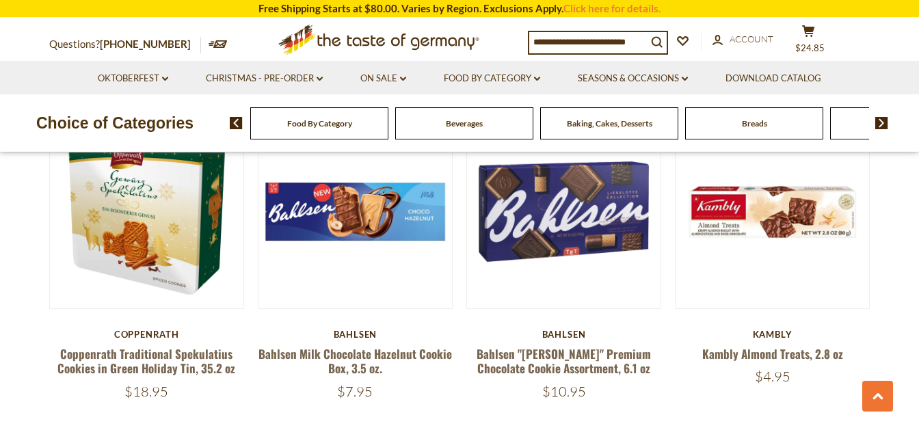
click at [140, 329] on div "Coppenrath" at bounding box center [146, 334] width 195 height 11
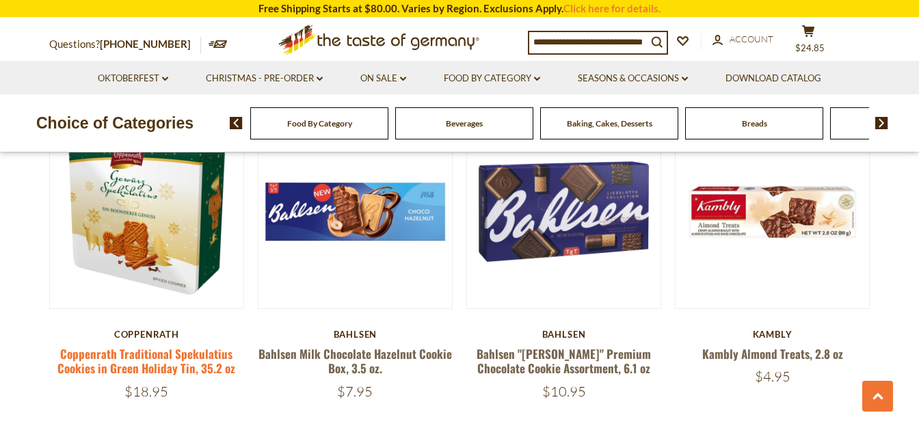
click at [140, 346] on link "Coppenrath Traditional Spekulatius Cookies in Green Holiday Tin, 35.2 oz" at bounding box center [146, 360] width 178 height 31
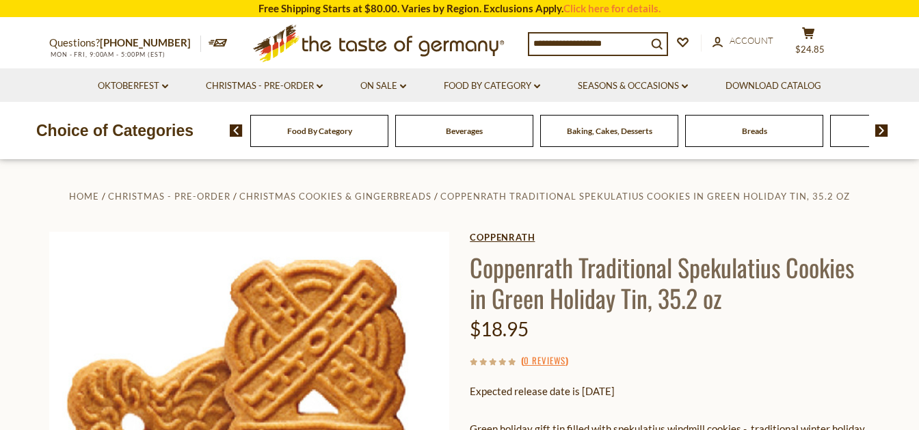
click at [501, 236] on link "Coppenrath" at bounding box center [670, 237] width 400 height 11
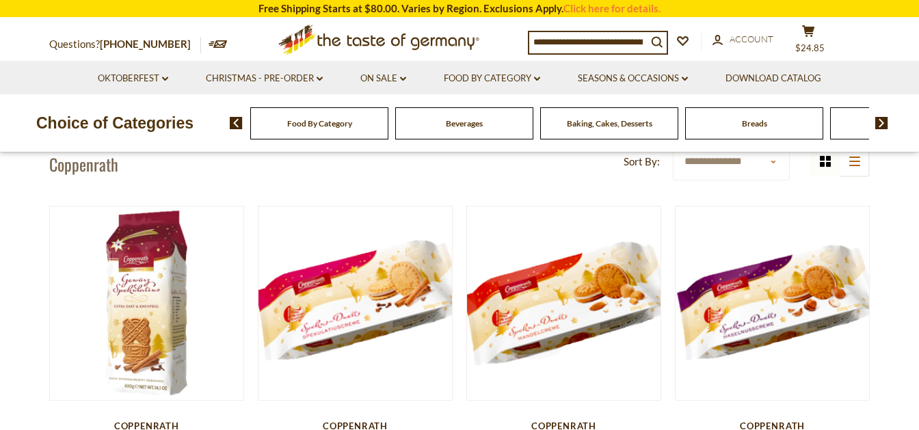
scroll to position [215, 0]
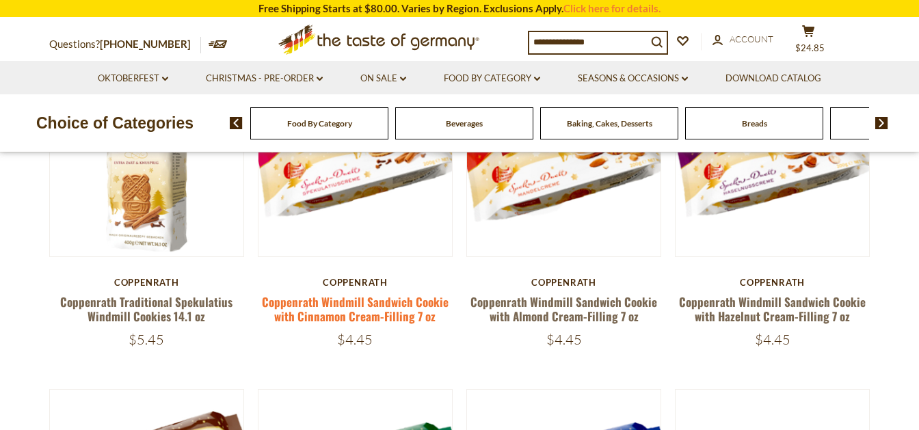
click at [393, 312] on link "Coppenrath Windmill Sandwich Cookie with Cinnamon Cream-Filling 7 oz" at bounding box center [355, 308] width 187 height 31
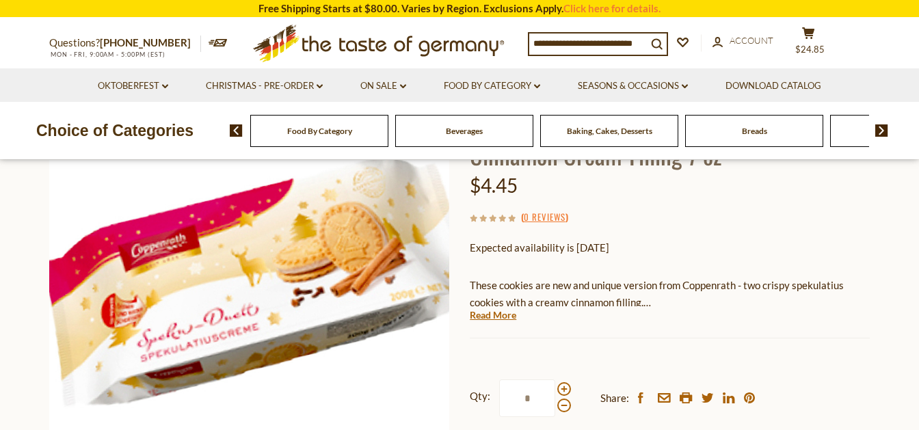
scroll to position [215, 0]
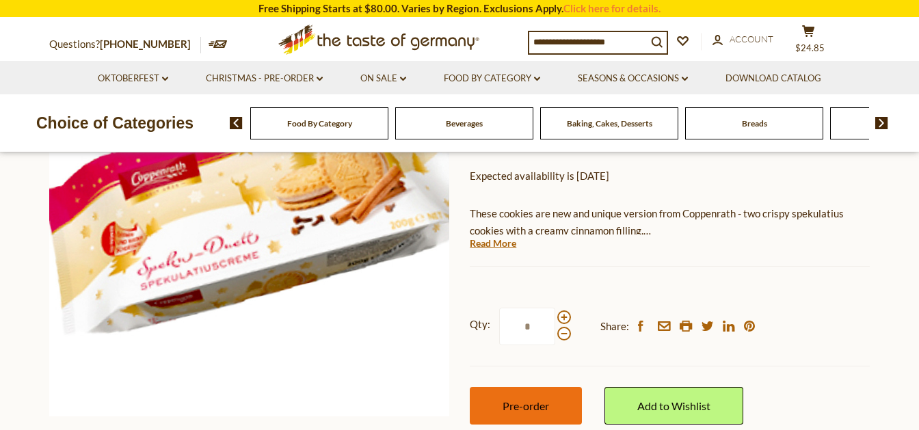
click at [533, 422] on button "Pre-order" at bounding box center [526, 406] width 112 height 38
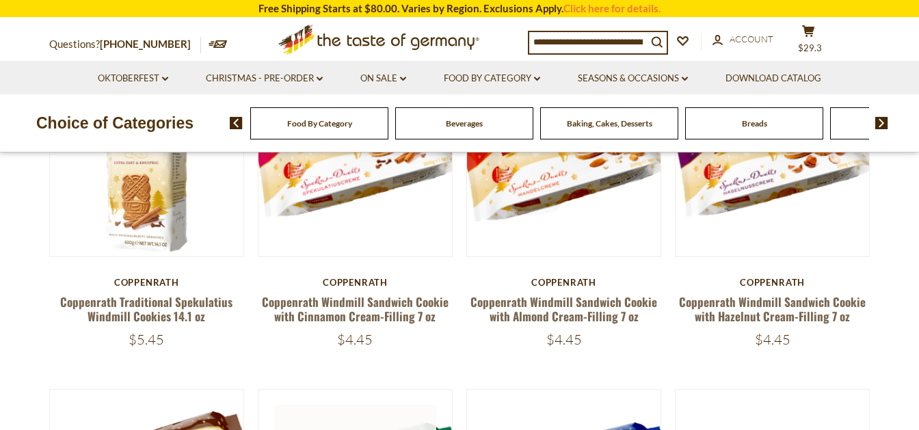
scroll to position [144, 0]
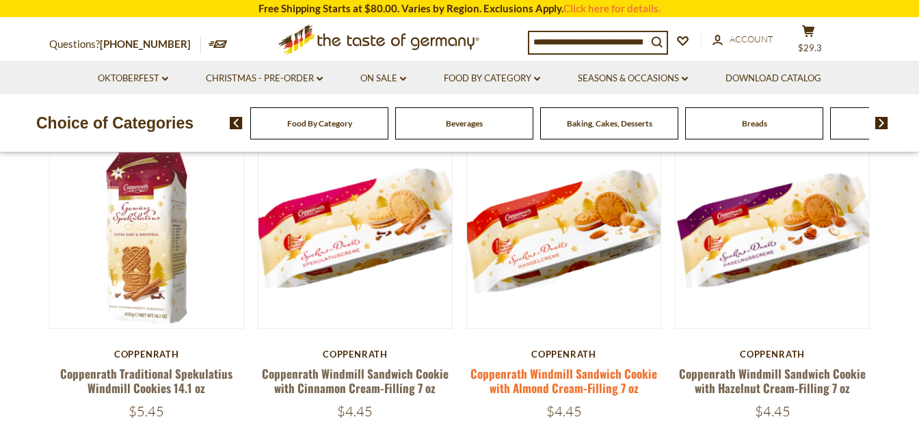
click at [550, 387] on link "Coppenrath Windmill Sandwich Cookie with Almond Cream-Filling 7 oz" at bounding box center [564, 380] width 187 height 31
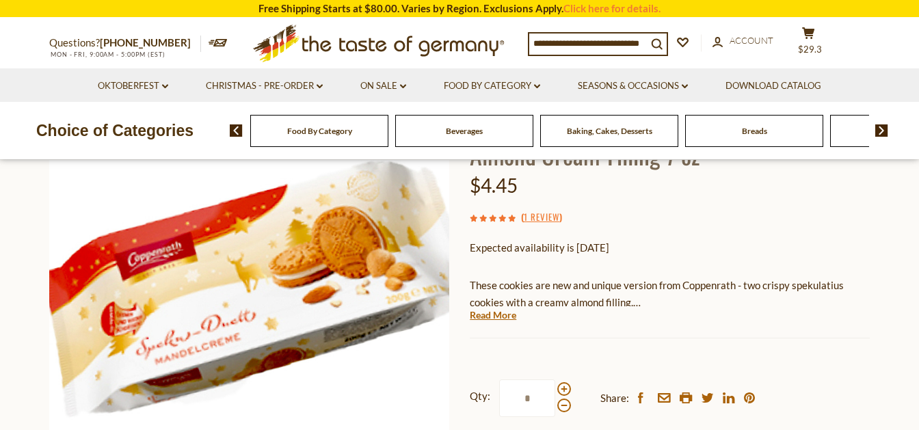
scroll to position [287, 0]
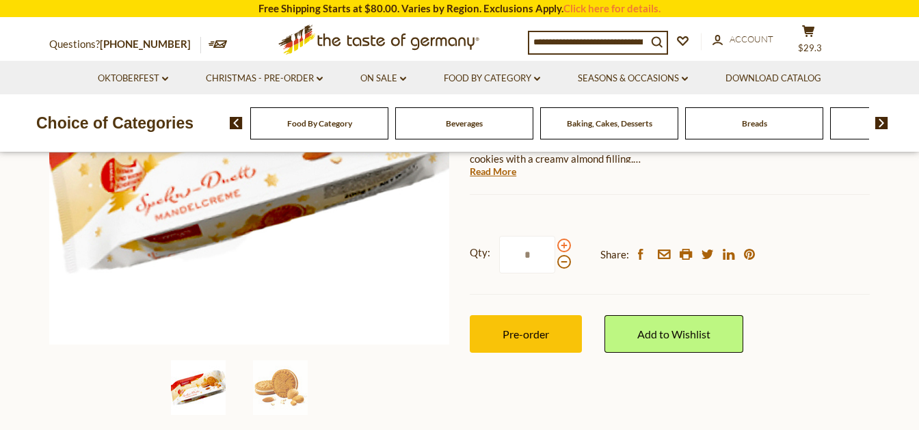
click at [566, 245] on span at bounding box center [564, 246] width 14 height 14
click at [555, 245] on input "*" at bounding box center [527, 255] width 56 height 38
type input "*"
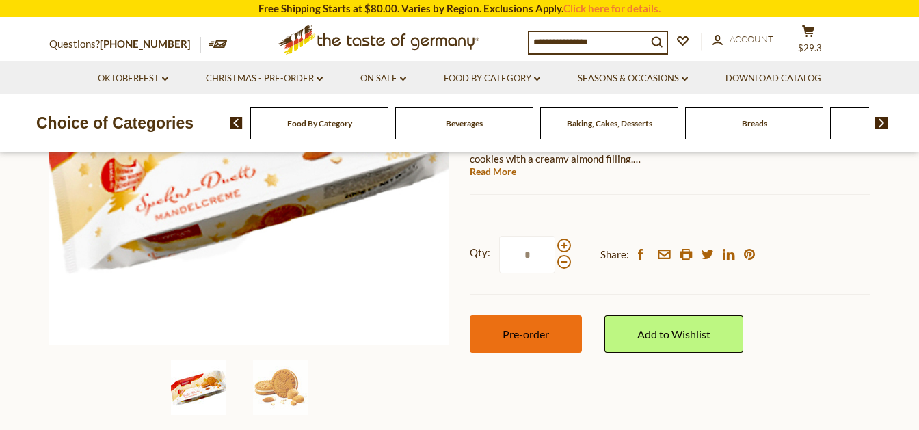
click at [535, 347] on button "Pre-order" at bounding box center [526, 334] width 112 height 38
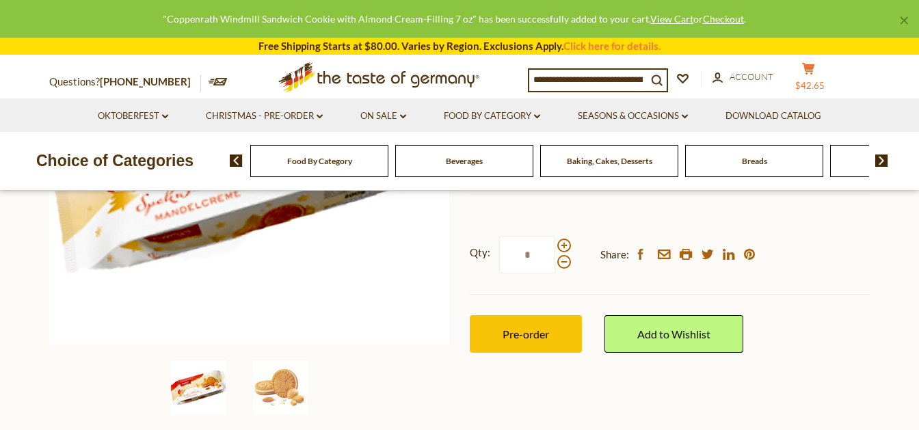
click at [829, 75] on button "cart $42.65" at bounding box center [808, 79] width 41 height 34
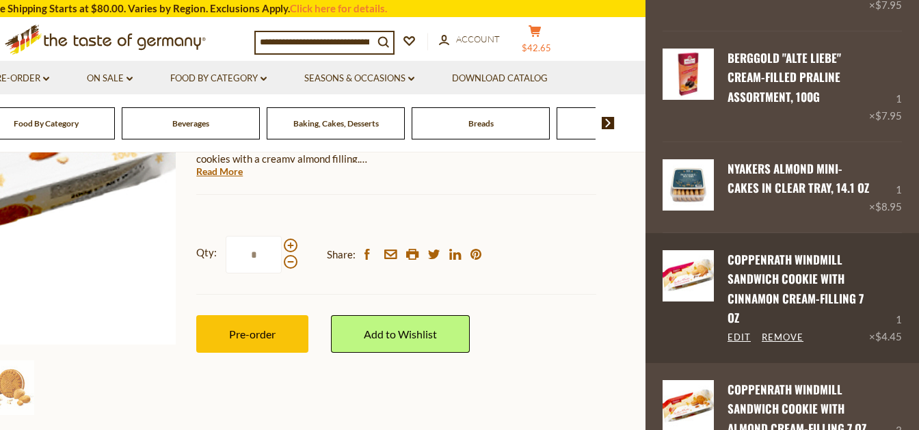
scroll to position [224, 0]
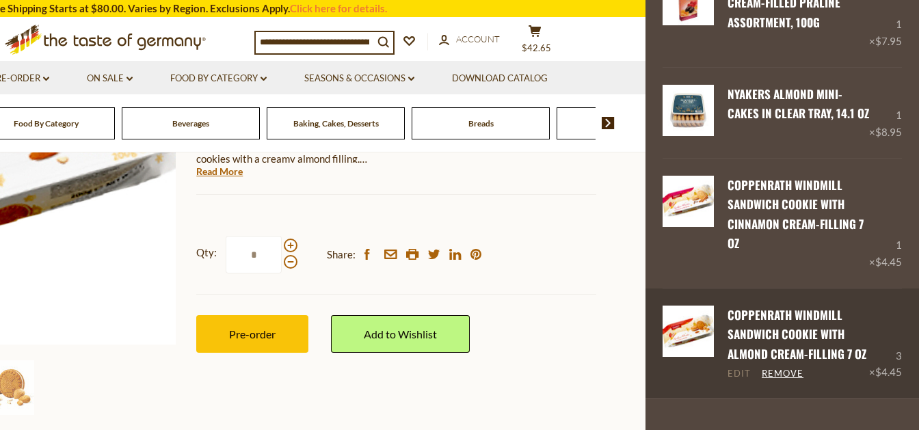
click at [733, 380] on link "Edit" at bounding box center [739, 374] width 23 height 12
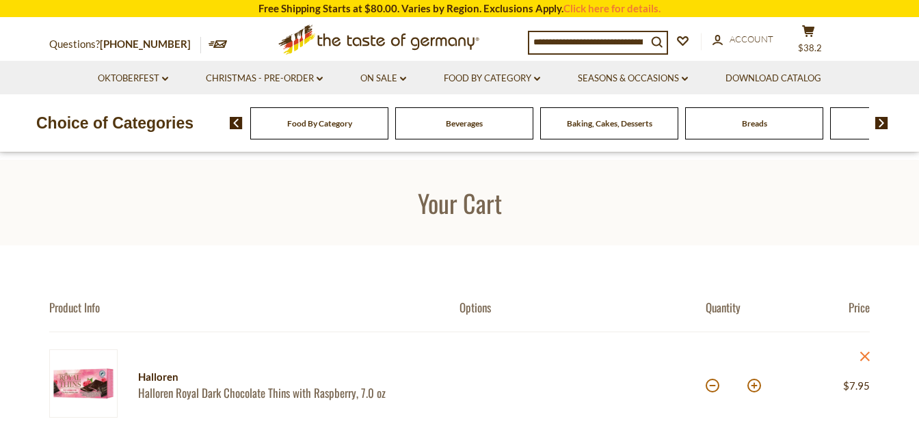
scroll to position [359, 0]
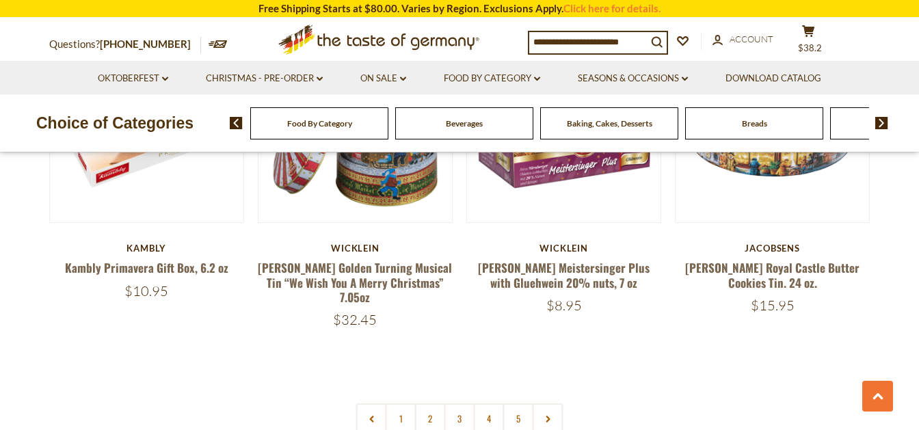
scroll to position [3271, 0]
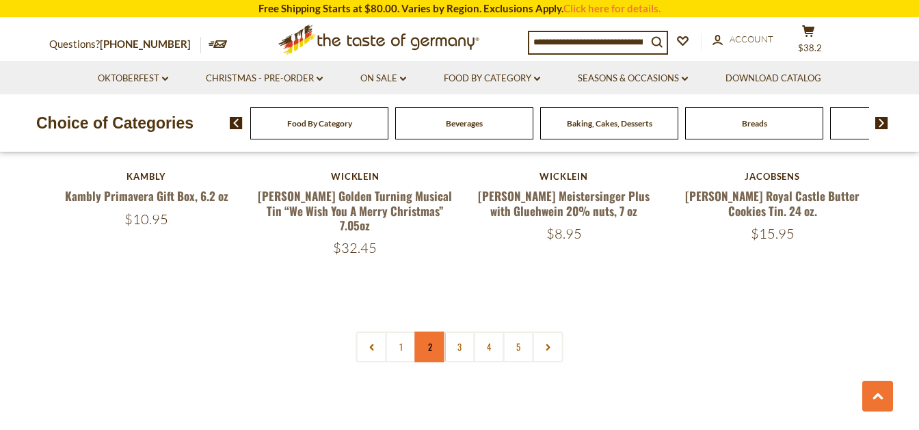
click at [432, 332] on link "2" at bounding box center [430, 347] width 31 height 31
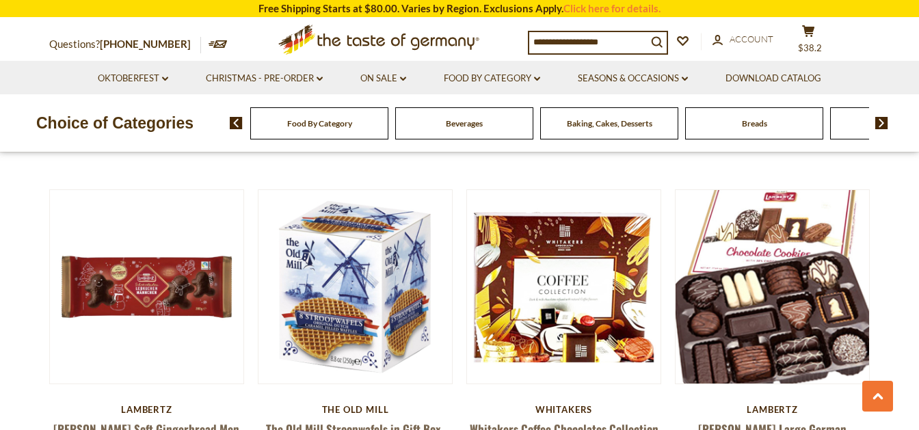
scroll to position [765, 0]
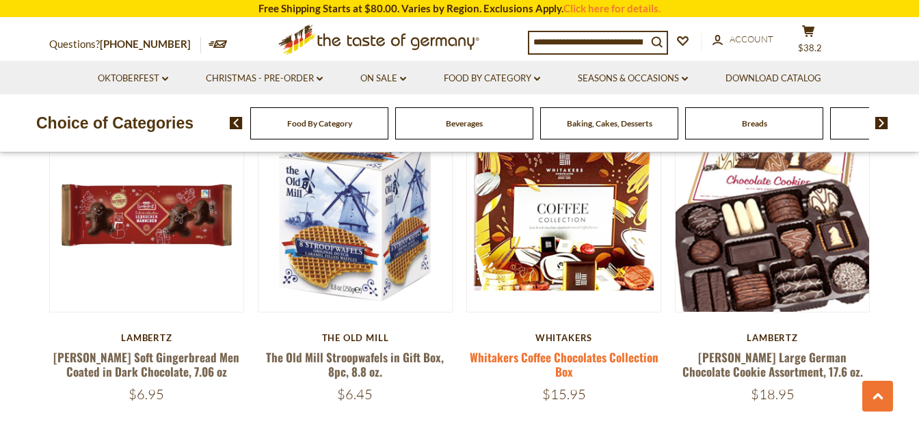
click at [617, 349] on link "Whitakers Coffee Chocolates Collection Box" at bounding box center [564, 364] width 189 height 31
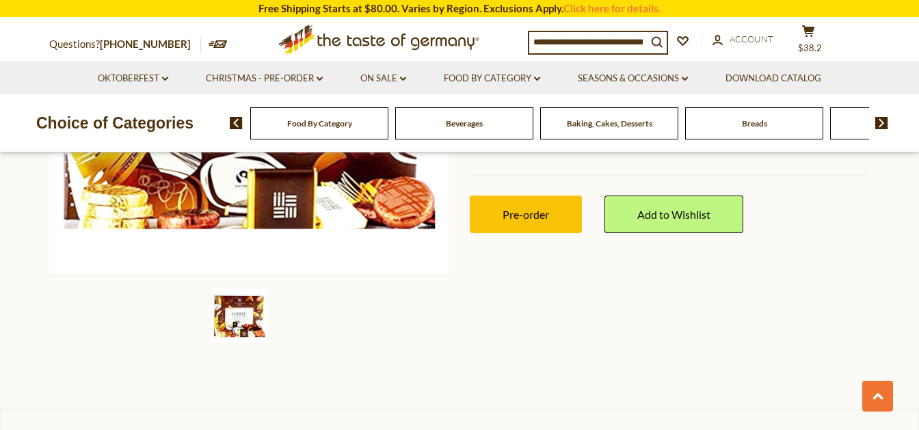
scroll to position [287, 0]
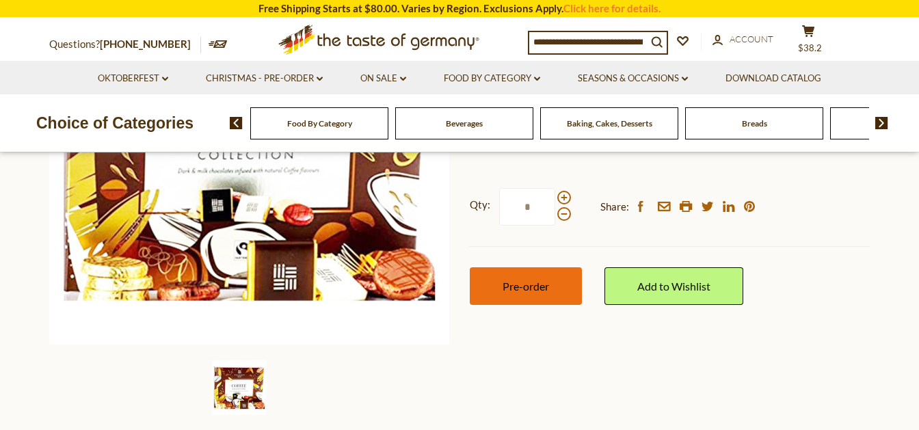
click at [525, 283] on span "Pre-order" at bounding box center [526, 286] width 47 height 13
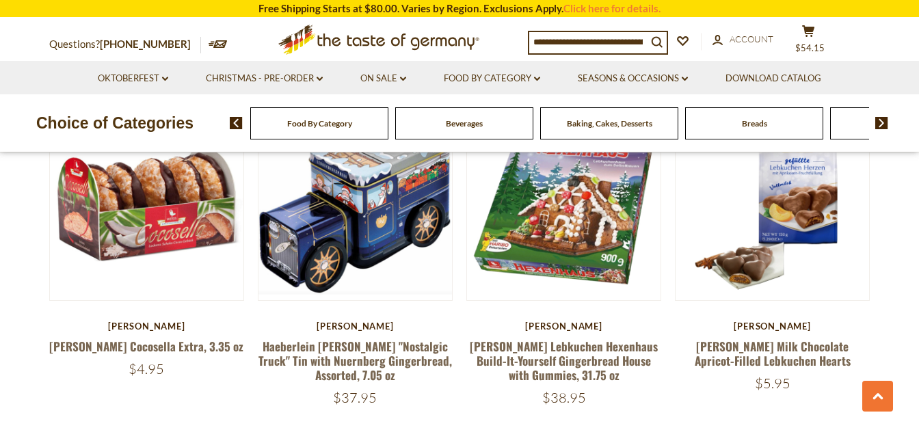
scroll to position [3279, 0]
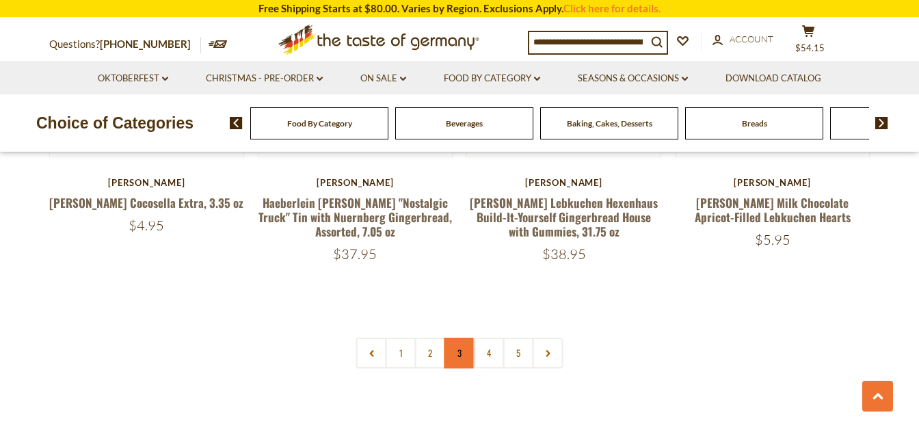
click at [464, 338] on link "3" at bounding box center [460, 353] width 31 height 31
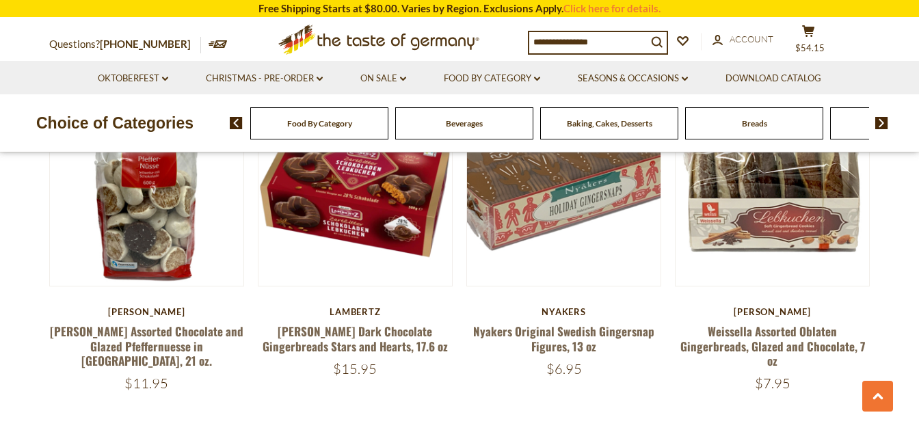
scroll to position [3207, 0]
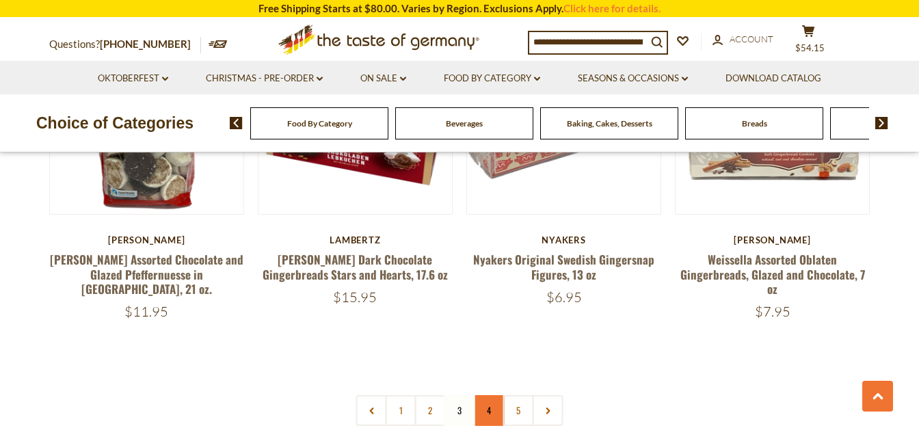
click at [488, 400] on link "4" at bounding box center [489, 410] width 31 height 31
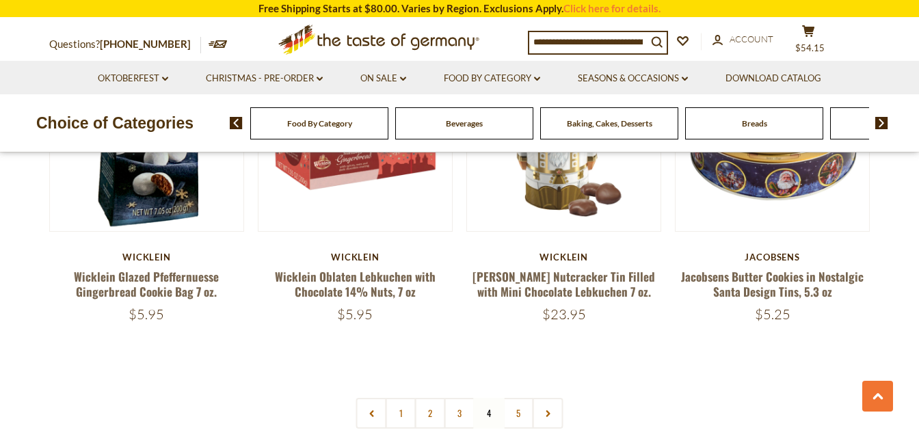
scroll to position [3351, 0]
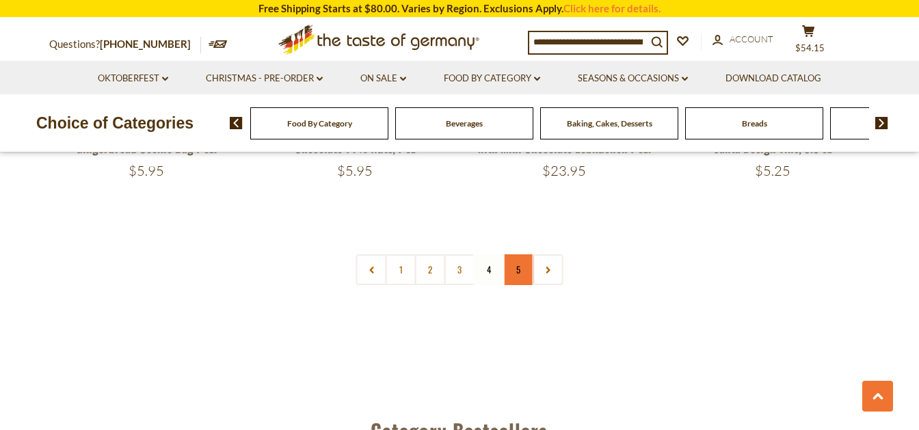
click at [521, 254] on link "5" at bounding box center [518, 269] width 31 height 31
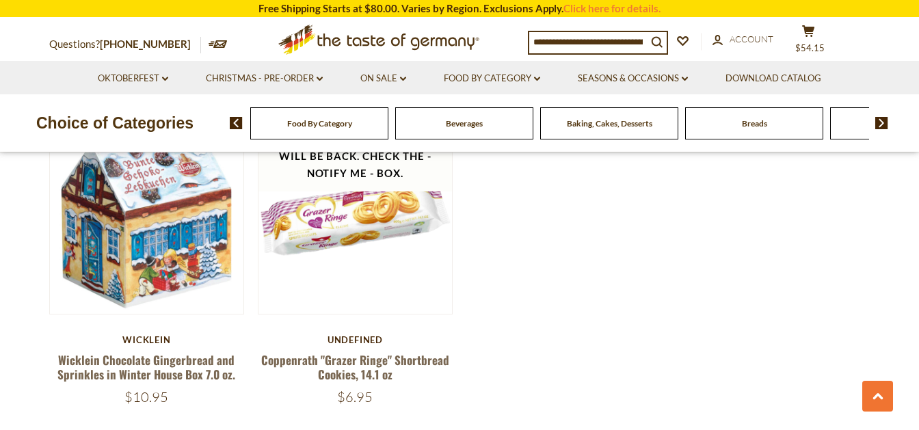
scroll to position [478, 0]
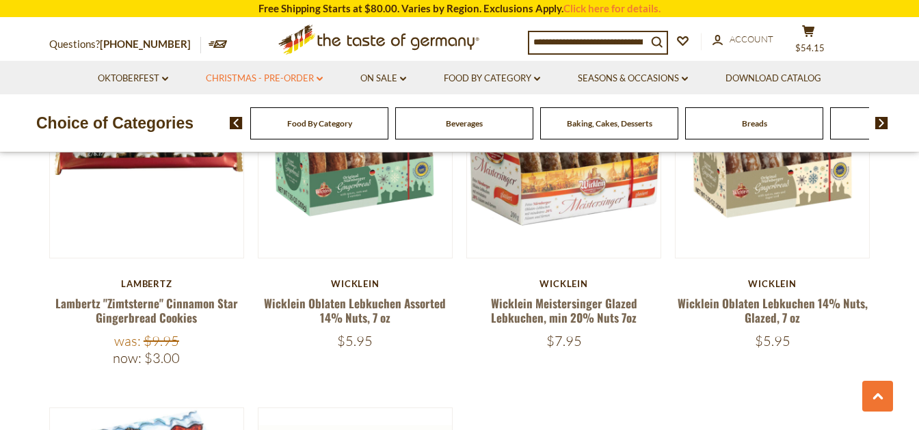
click at [267, 77] on link "Christmas - PRE-ORDER dropdown_arrow" at bounding box center [264, 78] width 117 height 15
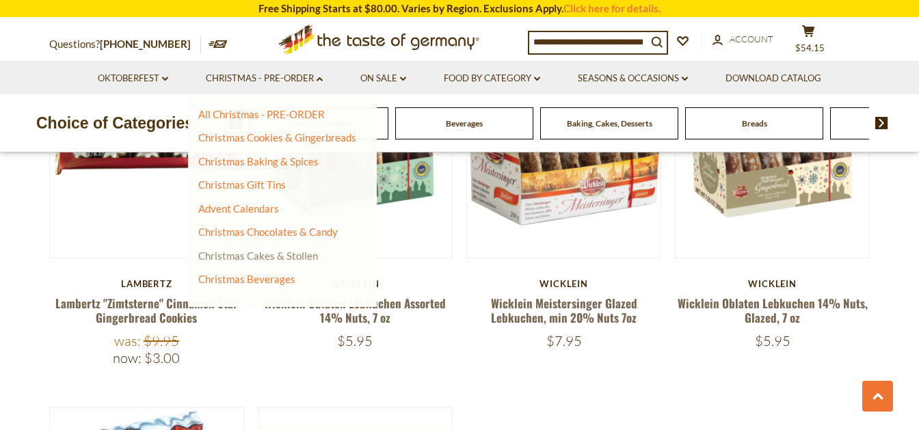
click at [254, 254] on link "Christmas Cakes & Stollen" at bounding box center [258, 256] width 120 height 12
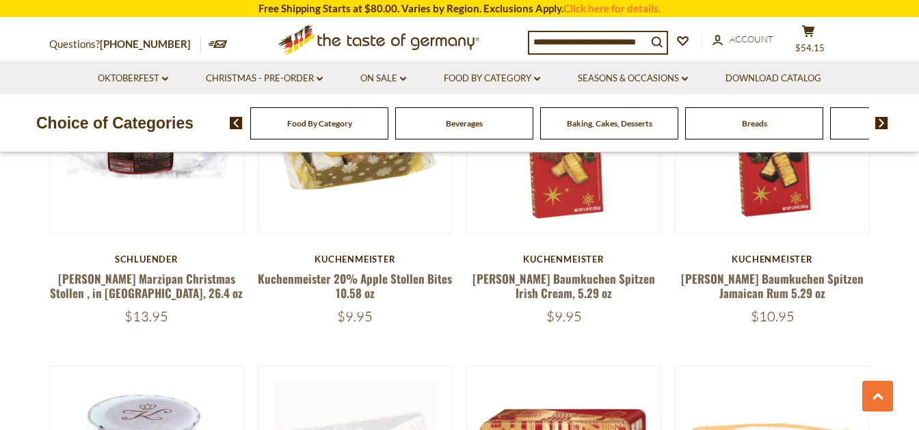
scroll to position [790, 0]
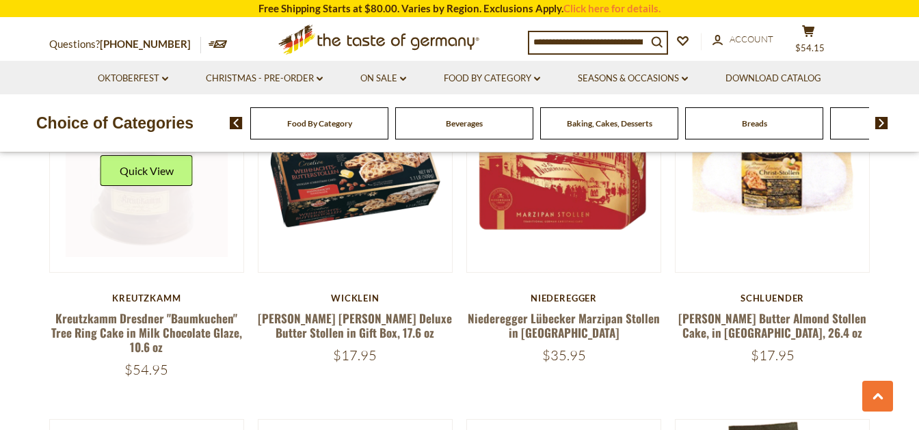
click at [126, 237] on link at bounding box center [147, 175] width 163 height 163
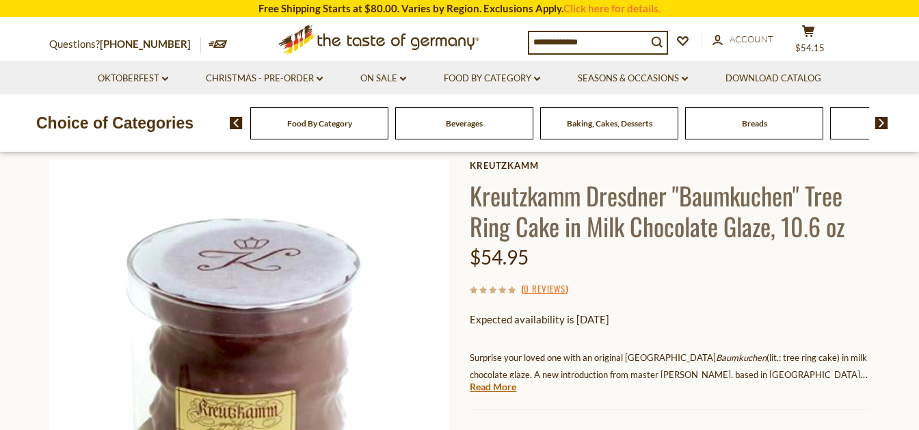
scroll to position [215, 0]
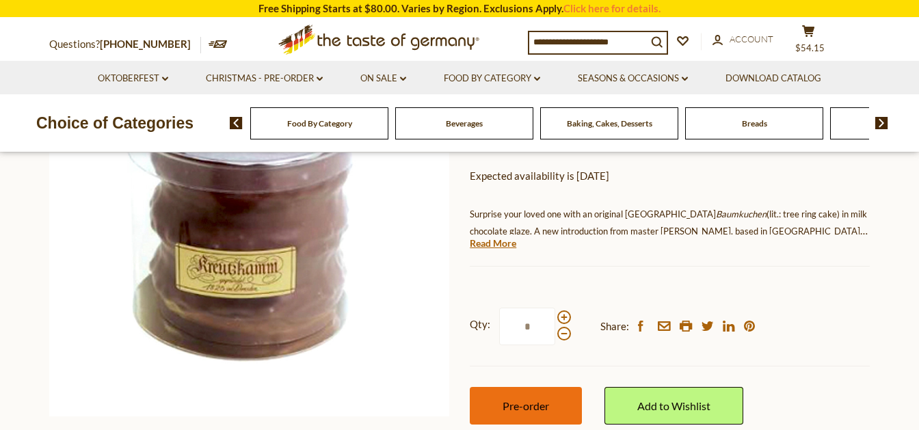
click at [542, 407] on span "Pre-order" at bounding box center [526, 405] width 47 height 13
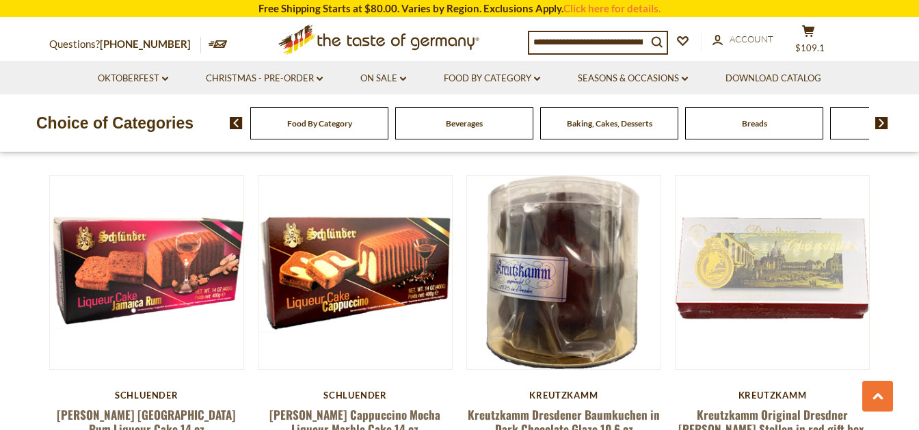
scroll to position [2514, 0]
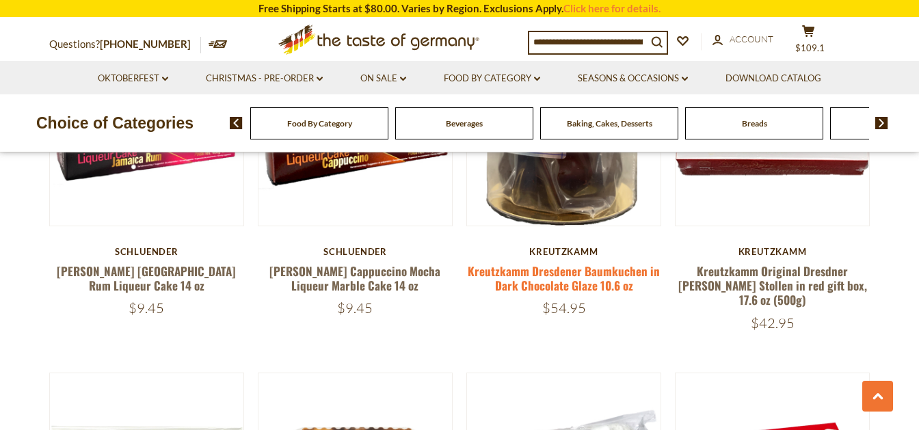
click at [542, 266] on link "Kreutzkamm Dresdener Baumkuchen in Dark Chocolate Glaze 10.6 oz" at bounding box center [564, 278] width 192 height 31
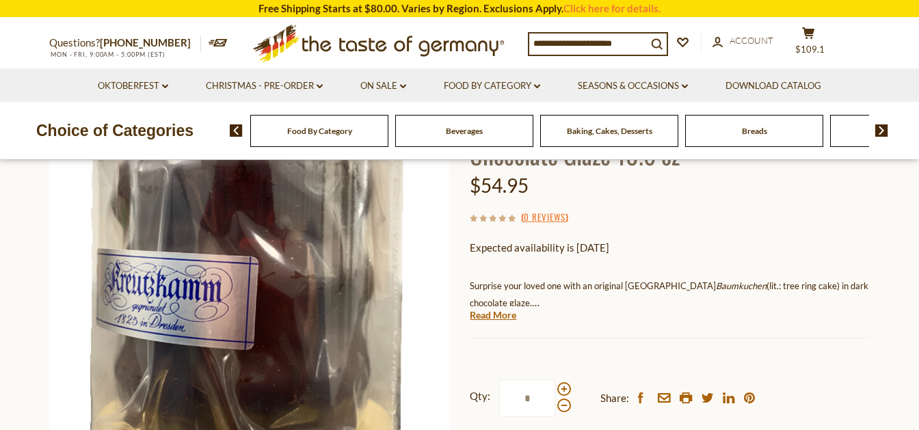
scroll to position [215, 0]
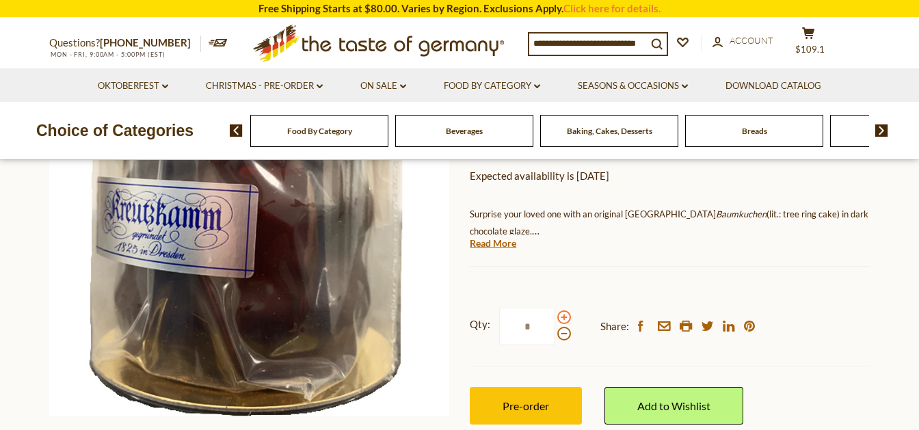
click at [562, 317] on span at bounding box center [564, 318] width 14 height 14
click at [555, 317] on input "*" at bounding box center [527, 327] width 56 height 38
click at [566, 333] on span at bounding box center [564, 334] width 14 height 14
click at [555, 333] on input "*" at bounding box center [527, 327] width 56 height 38
type input "*"
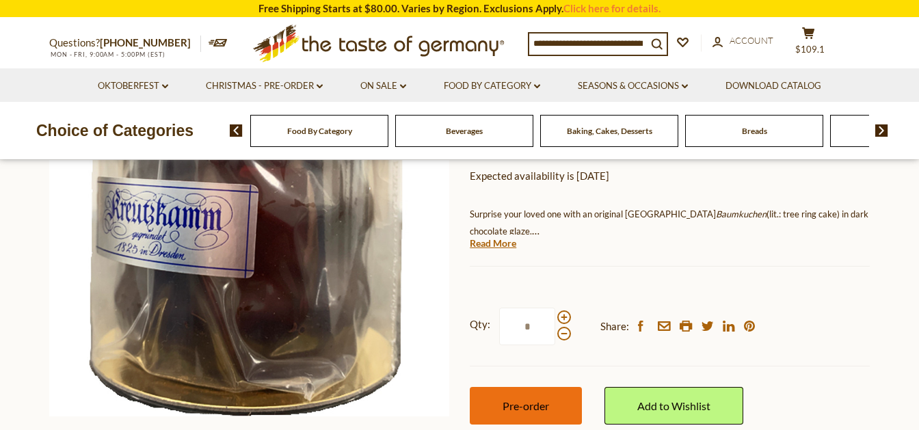
click at [540, 412] on span "Pre-order" at bounding box center [526, 405] width 47 height 13
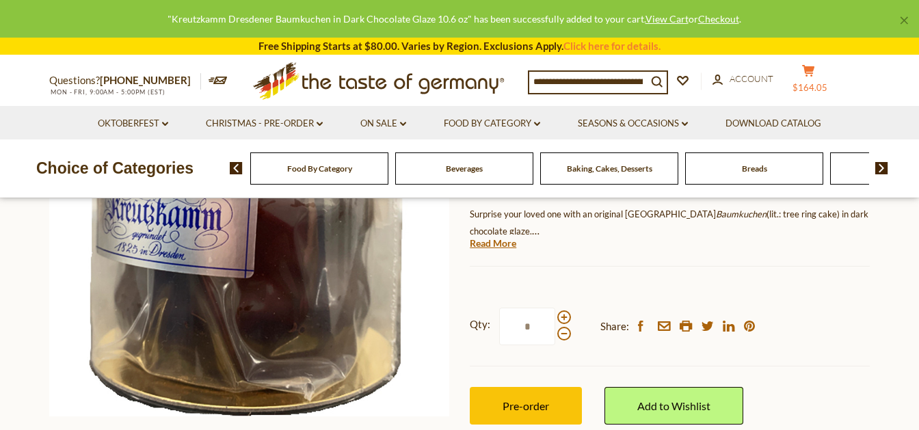
click at [815, 74] on icon at bounding box center [808, 71] width 12 height 12
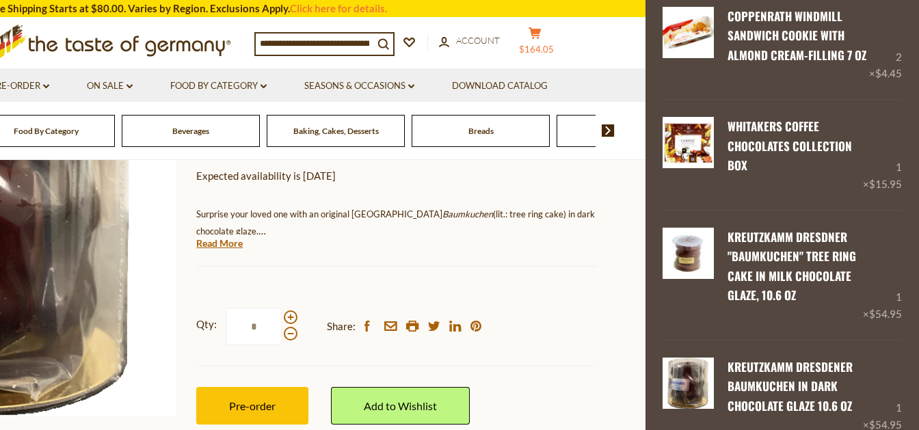
scroll to position [672, 0]
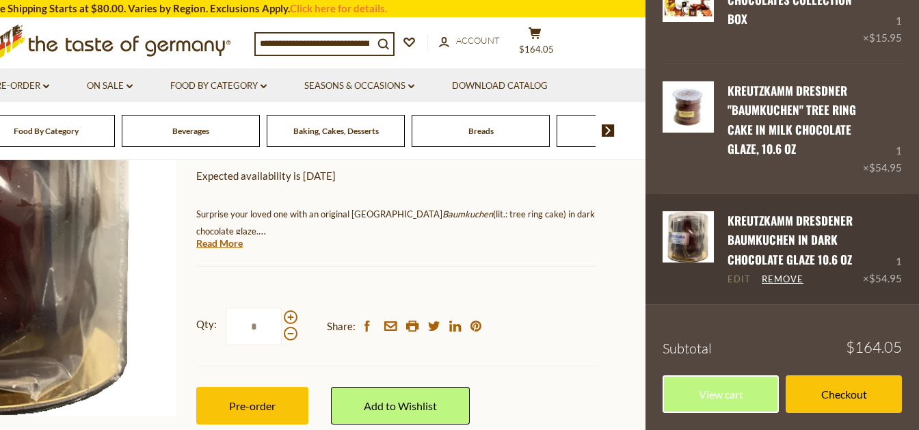
click at [740, 285] on link "Edit" at bounding box center [739, 280] width 23 height 12
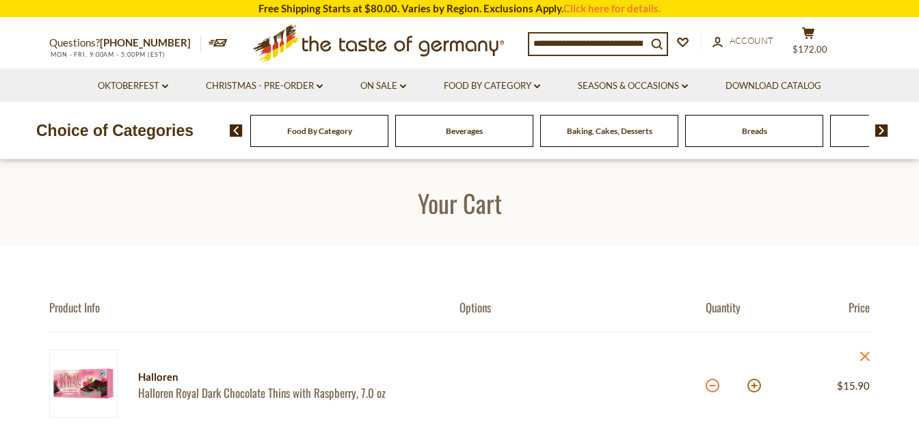
click at [715, 385] on button at bounding box center [713, 386] width 14 height 14
type input "*"
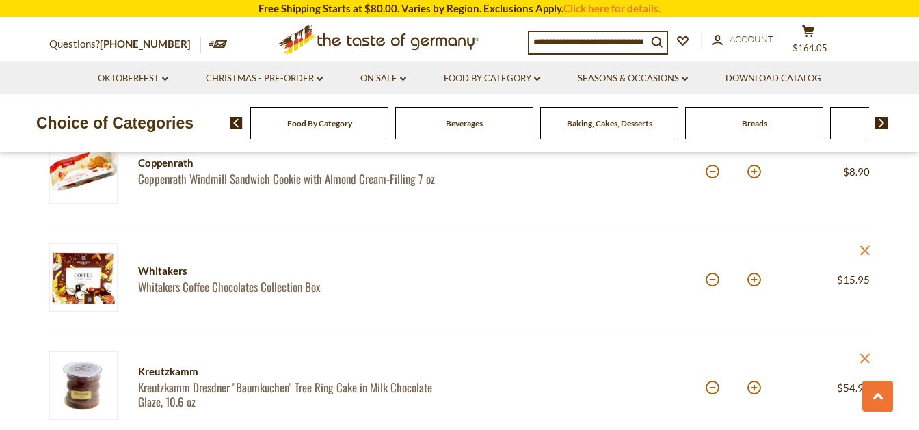
scroll to position [790, 0]
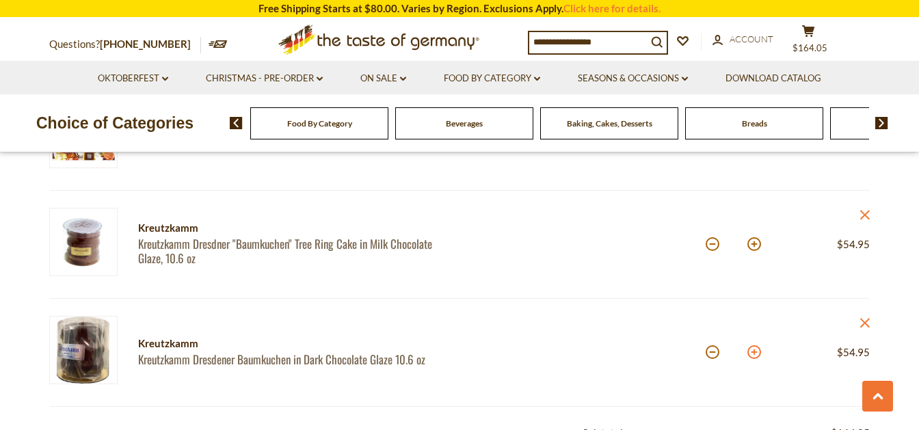
click at [759, 355] on button at bounding box center [755, 352] width 14 height 14
type input "*"
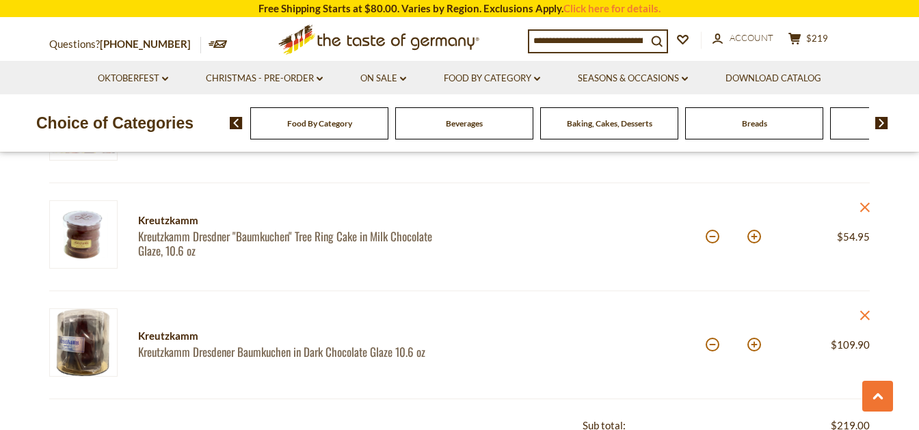
scroll to position [1006, 0]
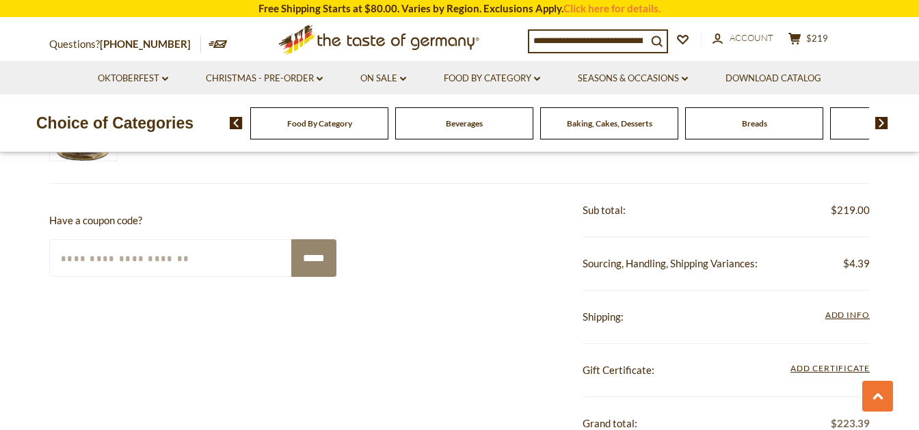
click at [162, 255] on input "Enter Your Coupon Code" at bounding box center [171, 258] width 244 height 38
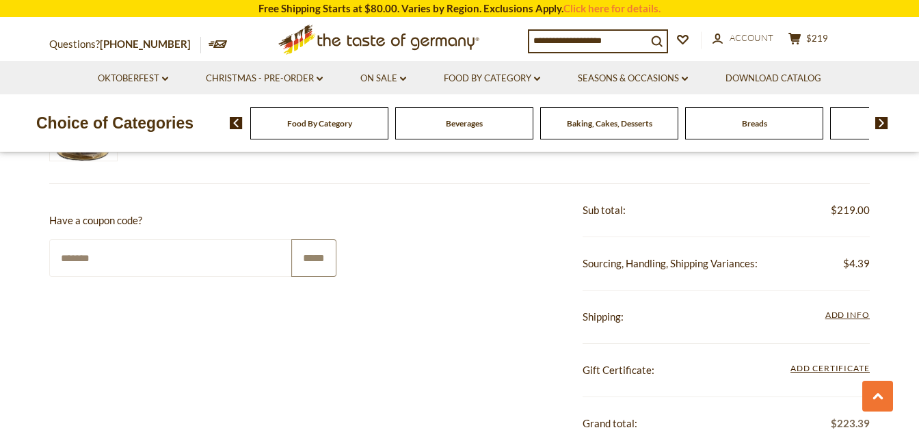
type input "*******"
click at [308, 270] on input "*****" at bounding box center [313, 258] width 45 height 38
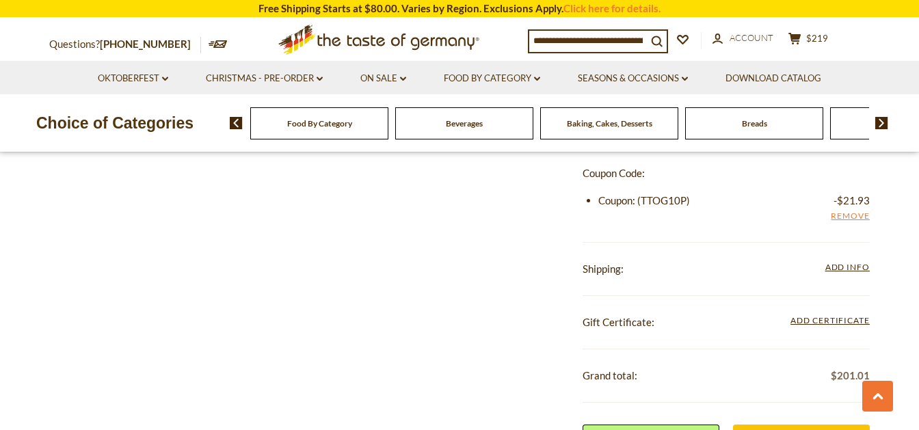
scroll to position [1221, 0]
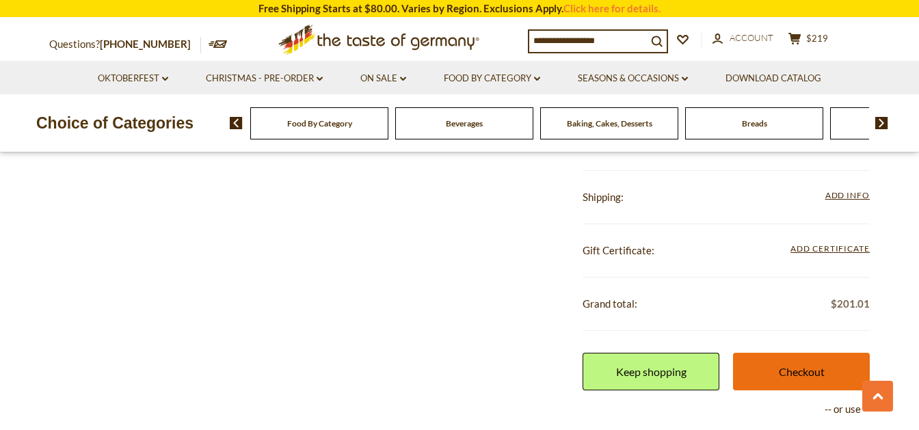
click at [787, 368] on link "Checkout" at bounding box center [801, 372] width 137 height 38
